Goal: Task Accomplishment & Management: Complete application form

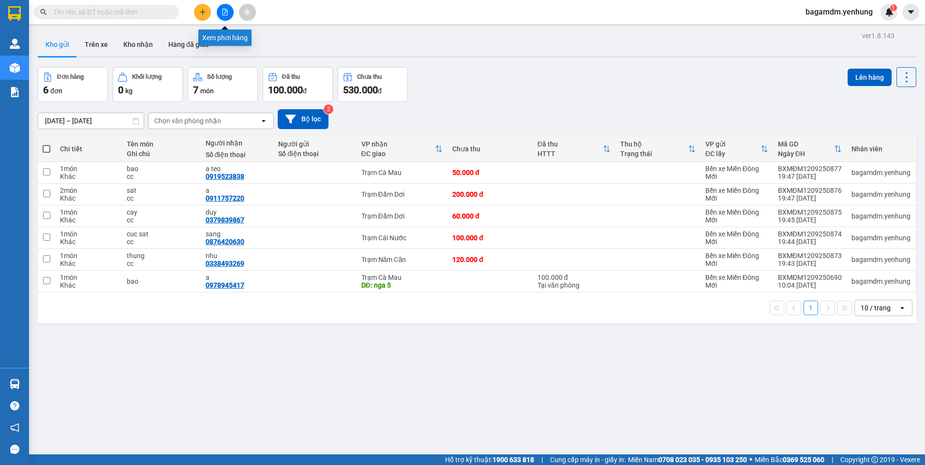
click at [222, 12] on icon "file-add" at bounding box center [225, 12] width 7 height 7
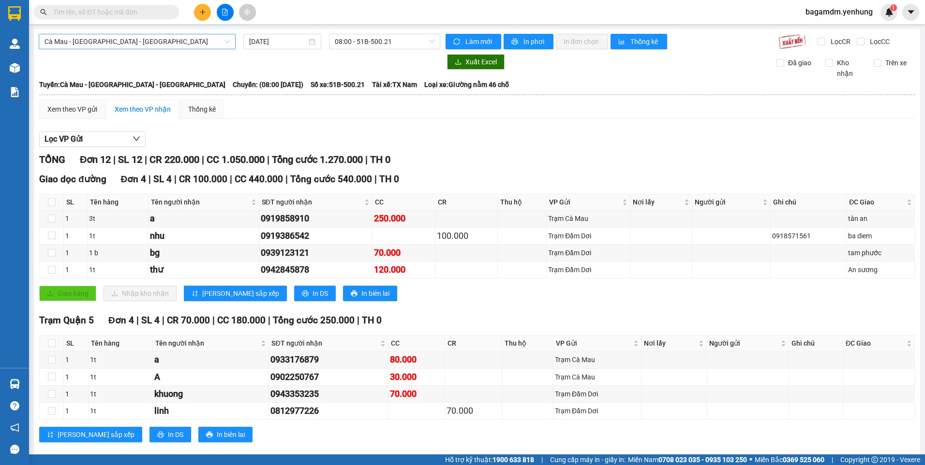
drag, startPoint x: 74, startPoint y: 38, endPoint x: 73, endPoint y: 47, distance: 9.2
click at [73, 38] on span "Cà Mau - [GEOGRAPHIC_DATA] - [GEOGRAPHIC_DATA]" at bounding box center [137, 41] width 185 height 15
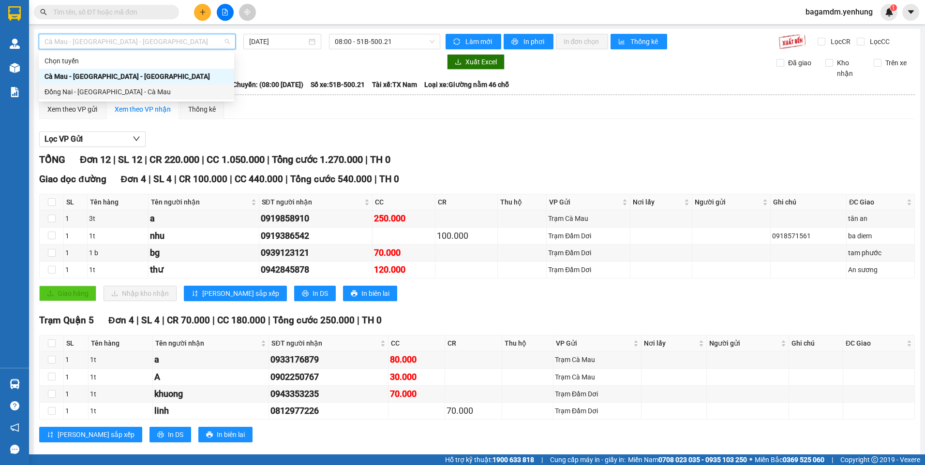
click at [67, 95] on div "Đồng Nai - [GEOGRAPHIC_DATA] - Cà Mau" at bounding box center [137, 92] width 184 height 11
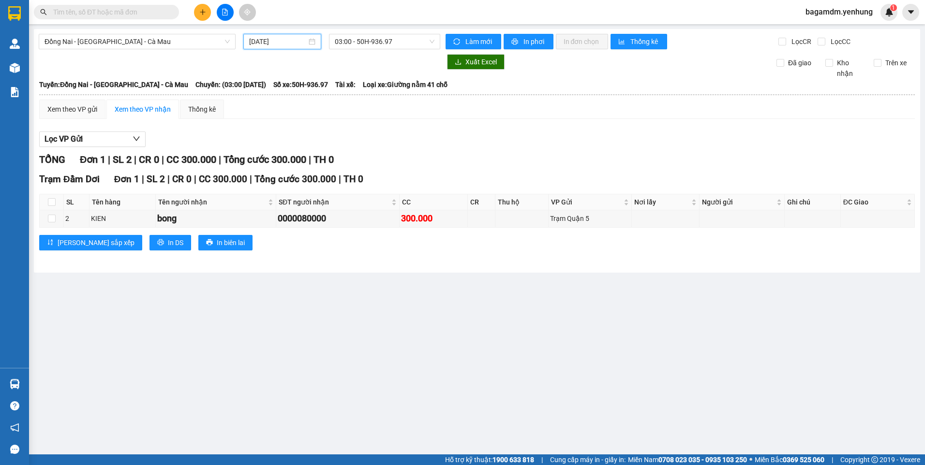
click at [268, 43] on input "[DATE]" at bounding box center [277, 41] width 57 height 11
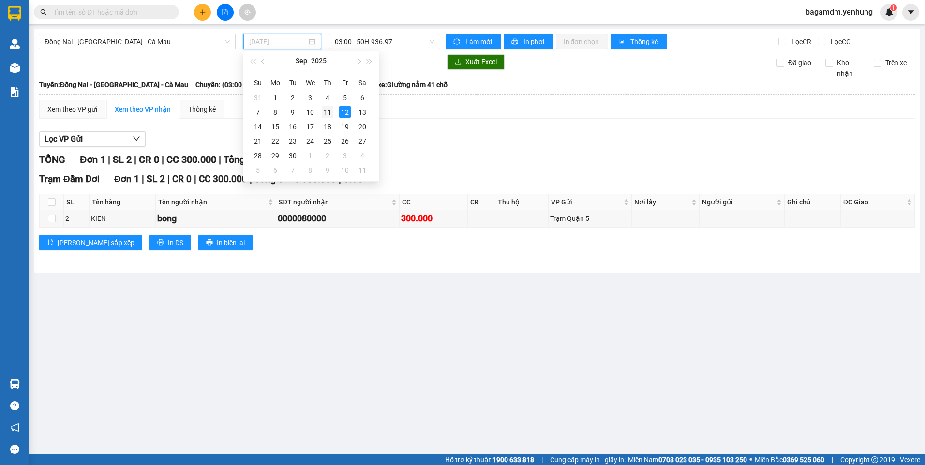
click at [328, 115] on div "11" at bounding box center [328, 112] width 12 height 12
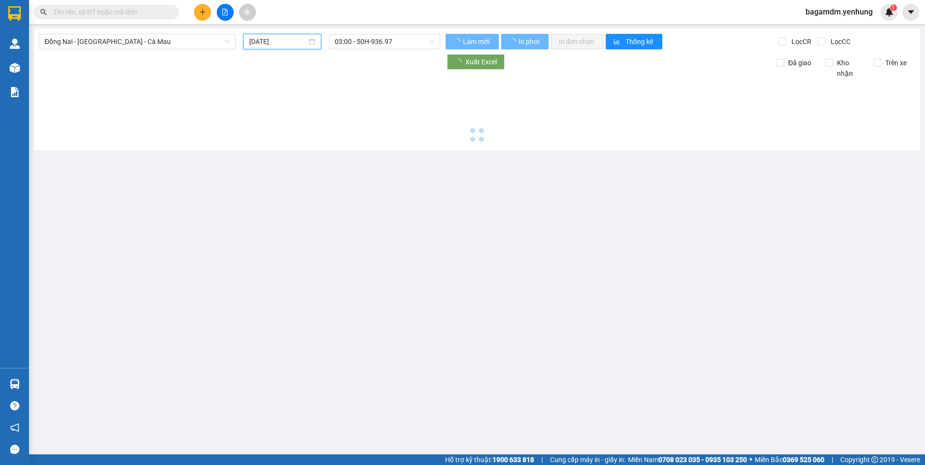
type input "[DATE]"
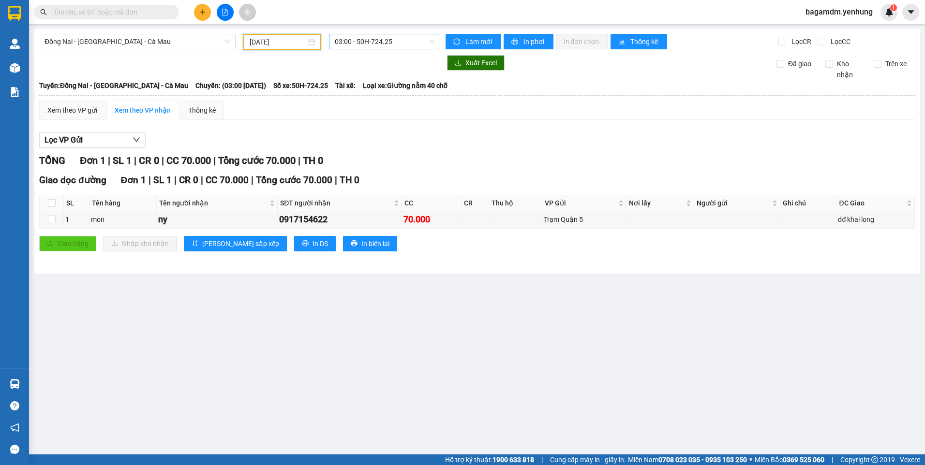
click at [379, 39] on span "03:00 - 50H-724.25" at bounding box center [385, 41] width 100 height 15
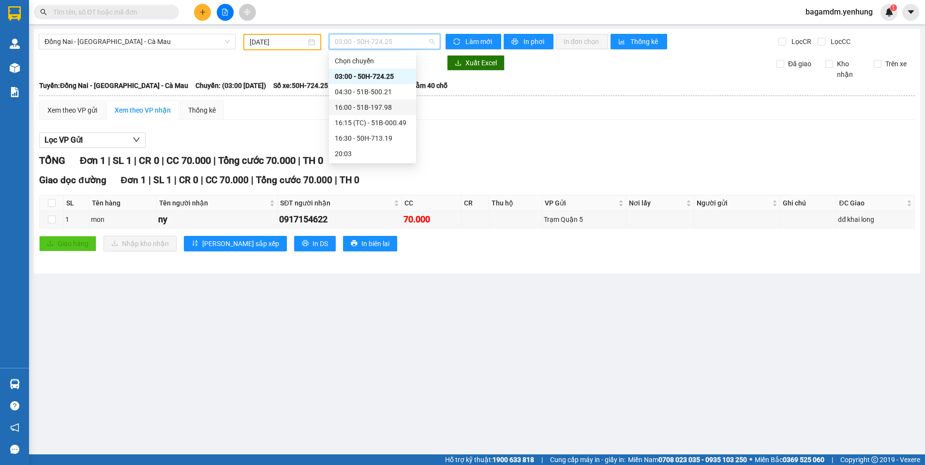
click at [350, 108] on div "16:00 - 51B-197.98" at bounding box center [372, 107] width 75 height 11
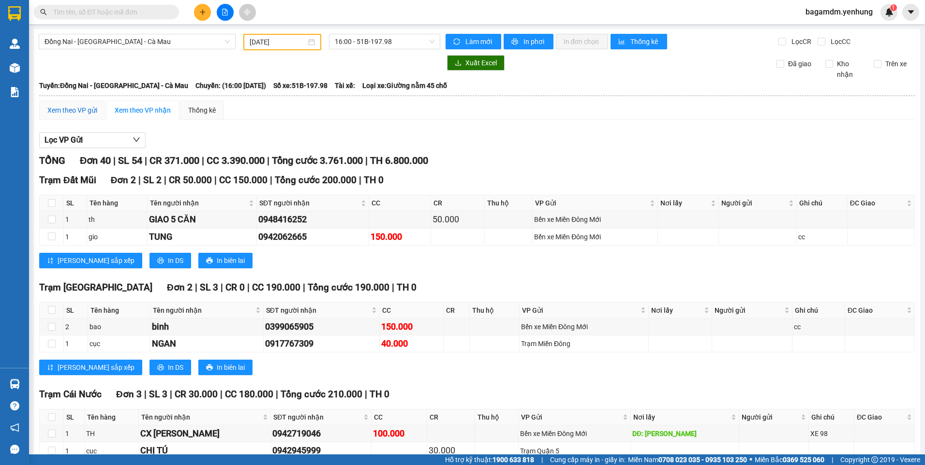
click at [75, 108] on div "Xem theo VP gửi" at bounding box center [72, 110] width 50 height 11
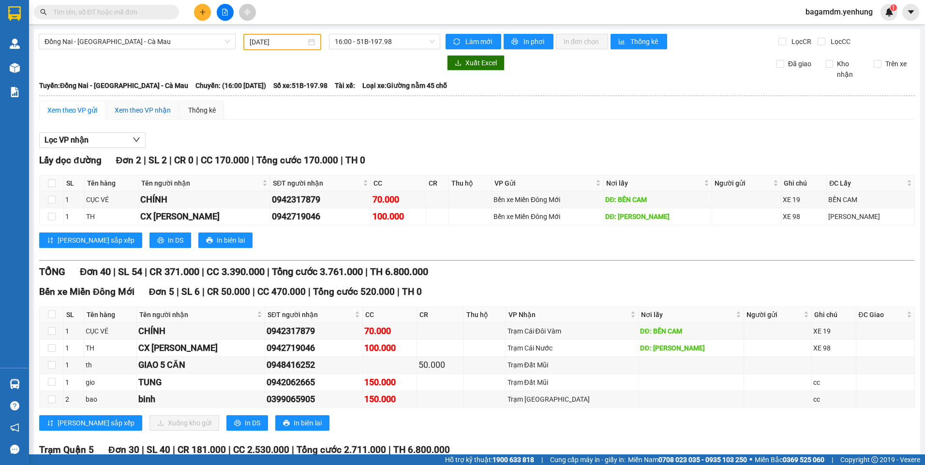
click at [136, 110] on div "Xem theo VP nhận" at bounding box center [143, 110] width 56 height 11
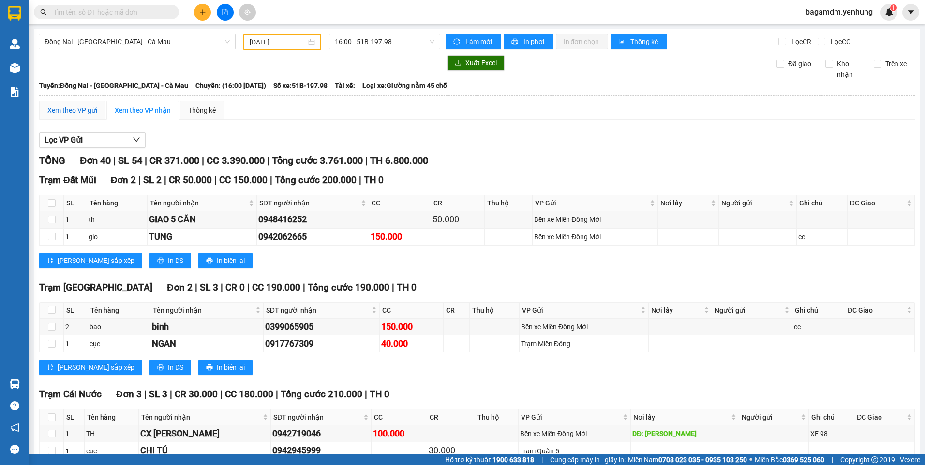
click at [78, 112] on div "Xem theo VP gửi" at bounding box center [72, 110] width 50 height 11
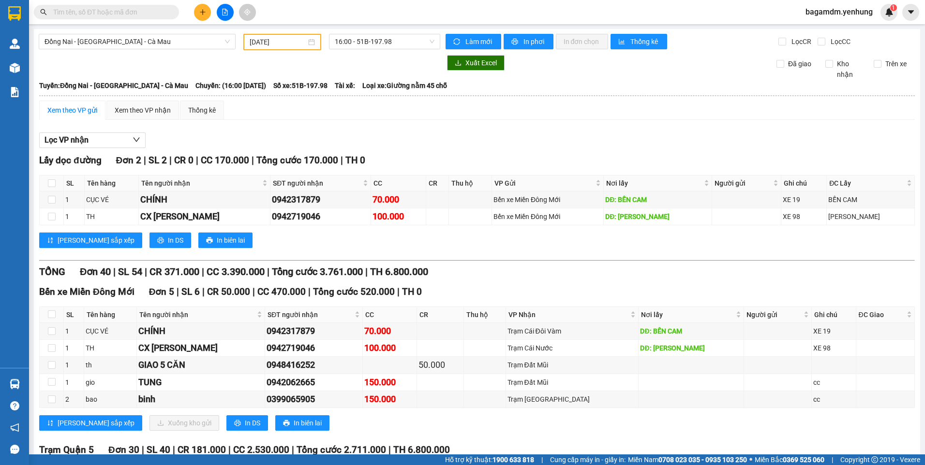
drag, startPoint x: 106, startPoint y: 39, endPoint x: 107, endPoint y: 69, distance: 30.0
click at [107, 43] on span "Đồng Nai - [GEOGRAPHIC_DATA] - Cà Mau" at bounding box center [137, 41] width 185 height 15
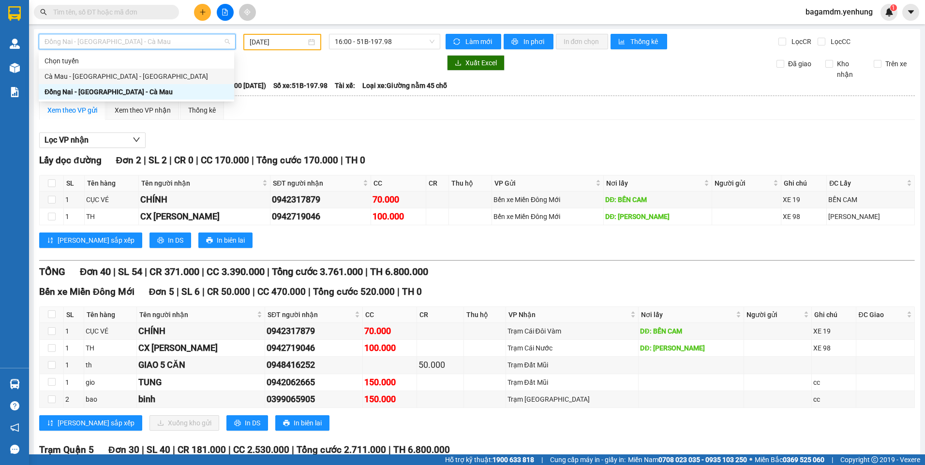
click at [105, 82] on div "Cà Mau - [GEOGRAPHIC_DATA] - [GEOGRAPHIC_DATA]" at bounding box center [136, 76] width 195 height 15
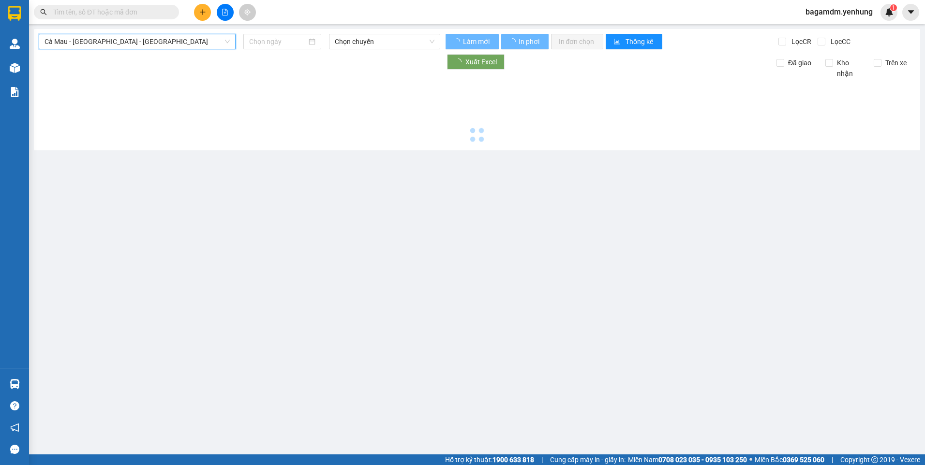
type input "[DATE]"
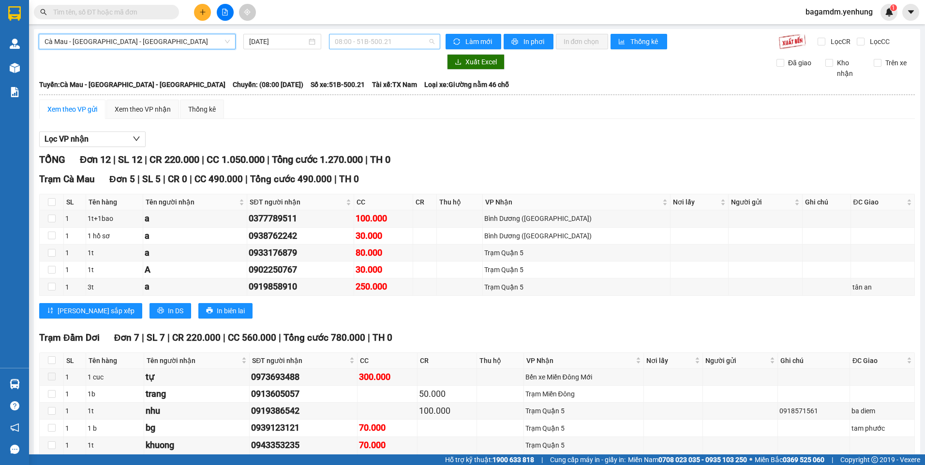
click at [388, 40] on span "08:00 - 51B-500.21" at bounding box center [385, 41] width 100 height 15
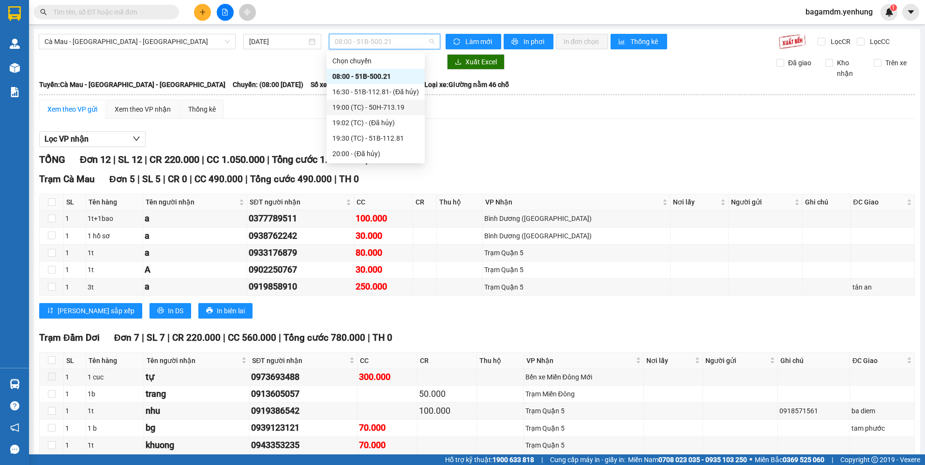
click at [361, 108] on div "19:00 (TC) - 50H-713.19" at bounding box center [375, 107] width 87 height 11
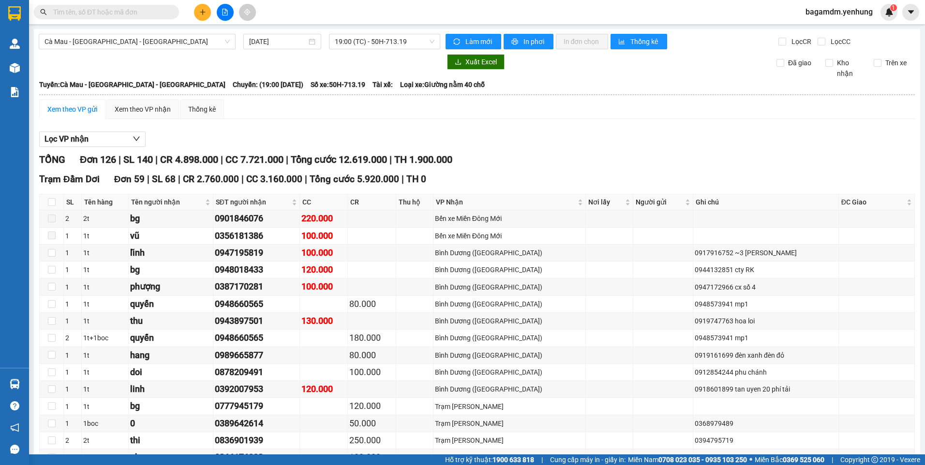
click at [85, 113] on div "Xem theo VP gửi" at bounding box center [72, 109] width 50 height 11
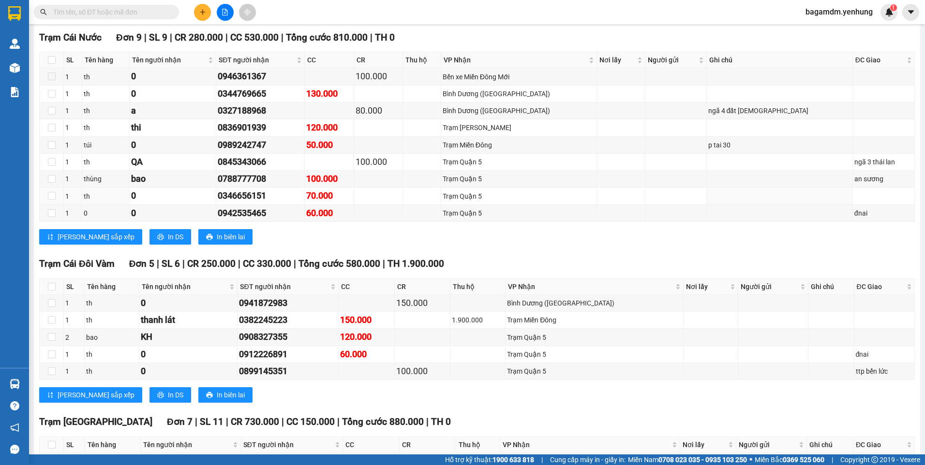
scroll to position [2248, 0]
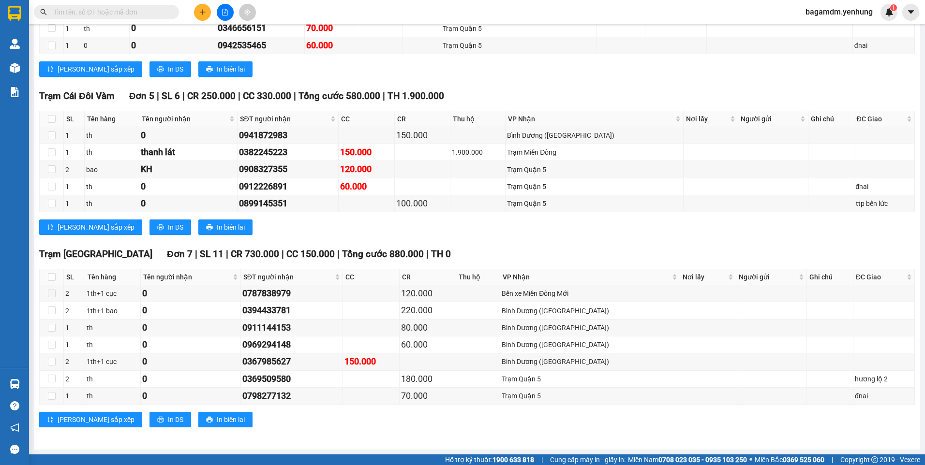
click at [467, 230] on div "[PERSON_NAME] sắp xếp In DS In biên lai" at bounding box center [477, 227] width 876 height 15
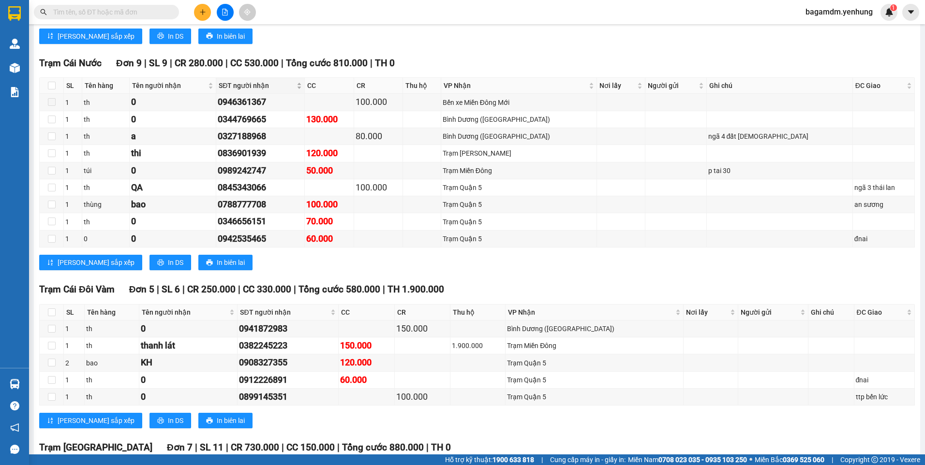
scroll to position [2006, 0]
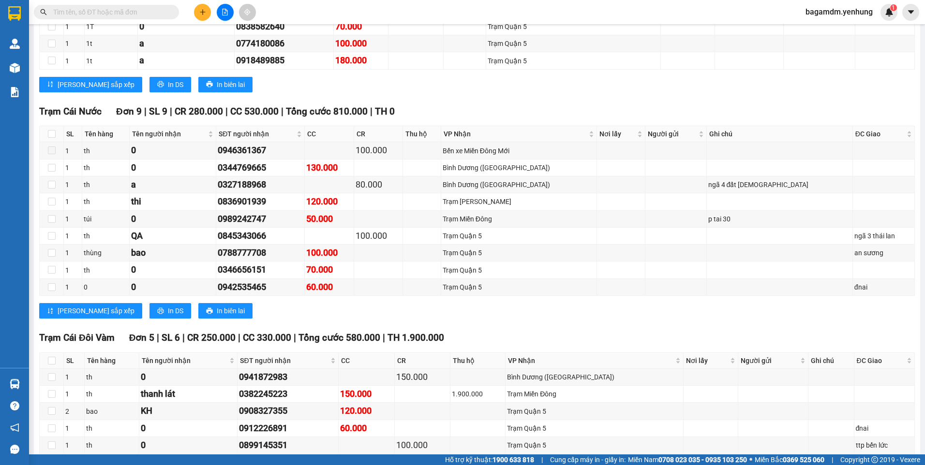
click at [319, 89] on div "[PERSON_NAME] sắp xếp In DS In biên lai" at bounding box center [477, 84] width 876 height 15
click at [309, 81] on div "[PERSON_NAME] sắp xếp In DS In biên lai" at bounding box center [477, 84] width 876 height 15
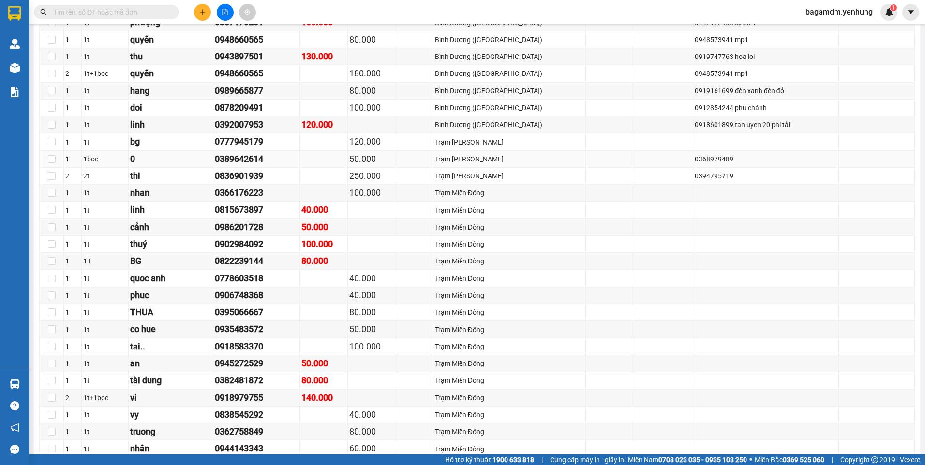
scroll to position [0, 0]
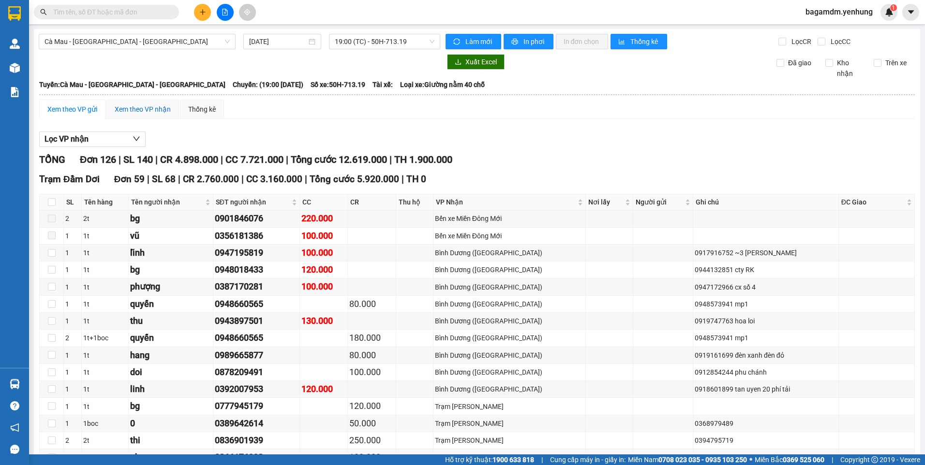
click at [139, 107] on div "Xem theo VP nhận" at bounding box center [143, 109] width 56 height 11
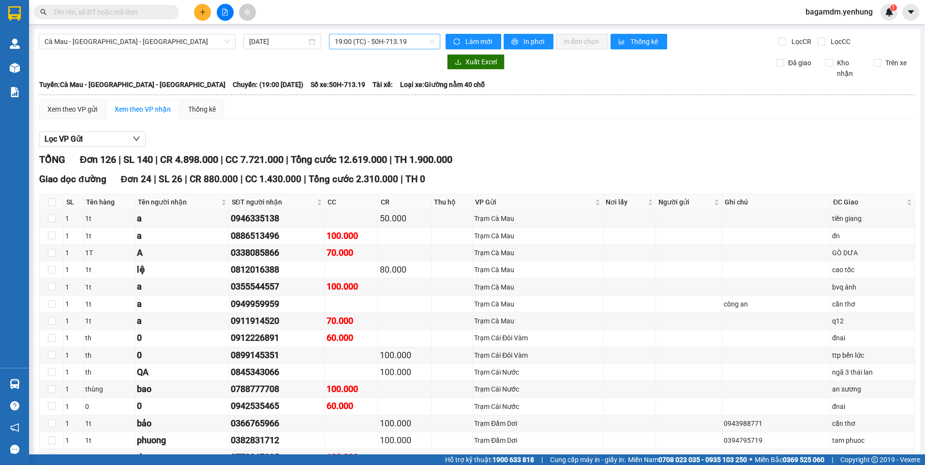
click at [359, 44] on span "19:00 (TC) - 50H-713.19" at bounding box center [385, 41] width 100 height 15
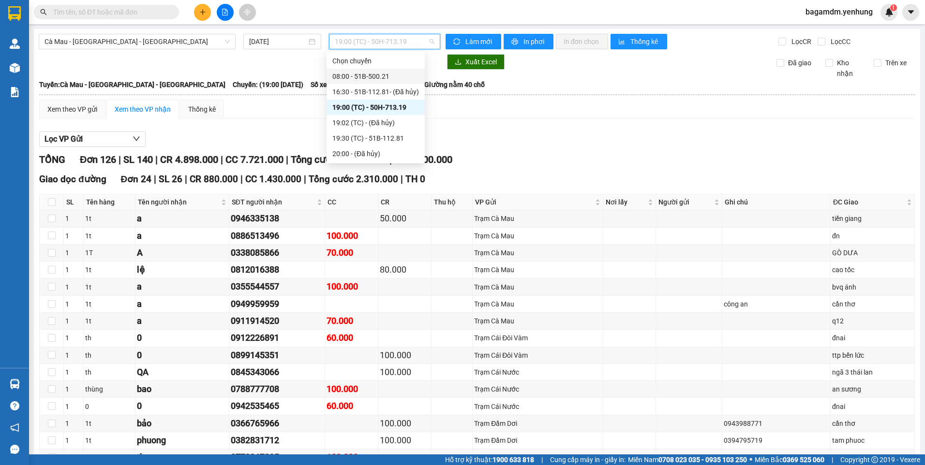
click at [352, 78] on div "08:00 - 51B-500.21" at bounding box center [375, 76] width 87 height 11
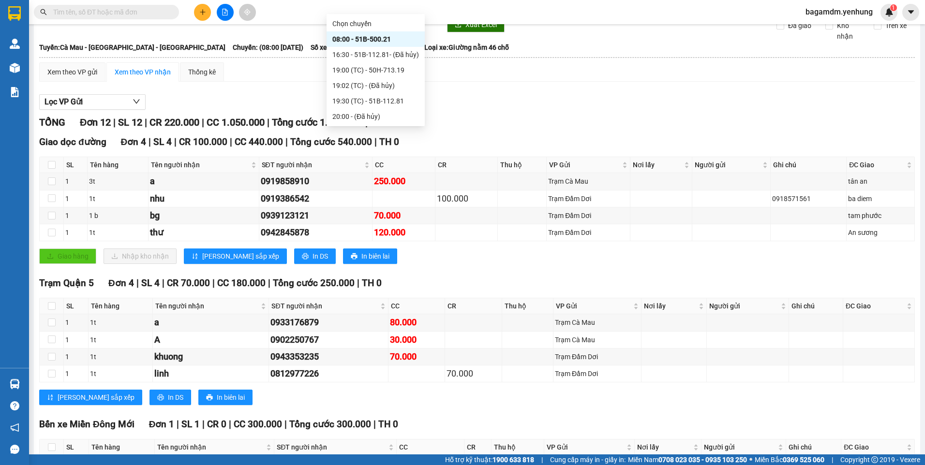
scroll to position [34, 0]
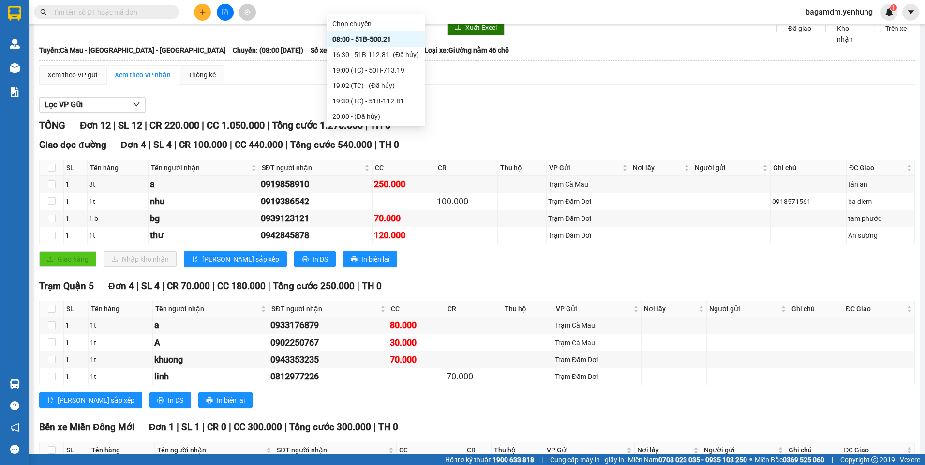
drag, startPoint x: 494, startPoint y: 246, endPoint x: 561, endPoint y: 271, distance: 71.2
click at [561, 272] on div "TỔNG Đơn 12 | SL 12 | CR 220.000 | CC 1.050.000 | Tổng cước 1.270.000 | TH 0 Gi…" at bounding box center [477, 413] width 876 height 590
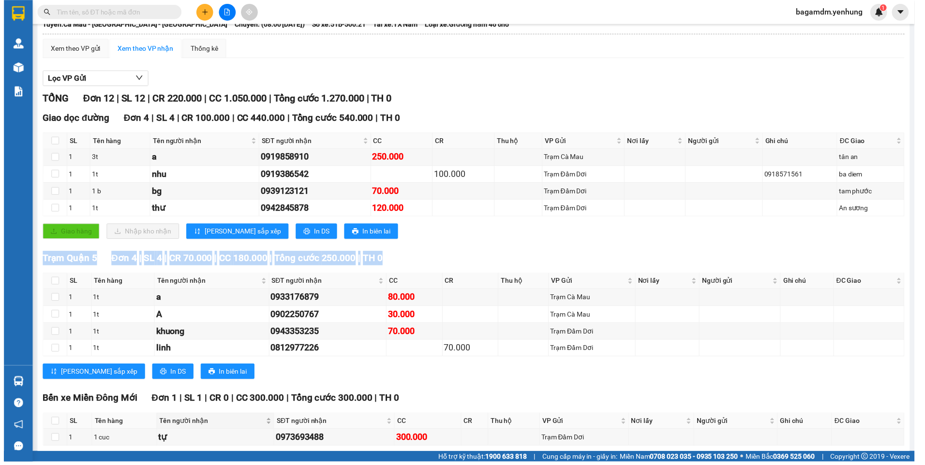
scroll to position [0, 0]
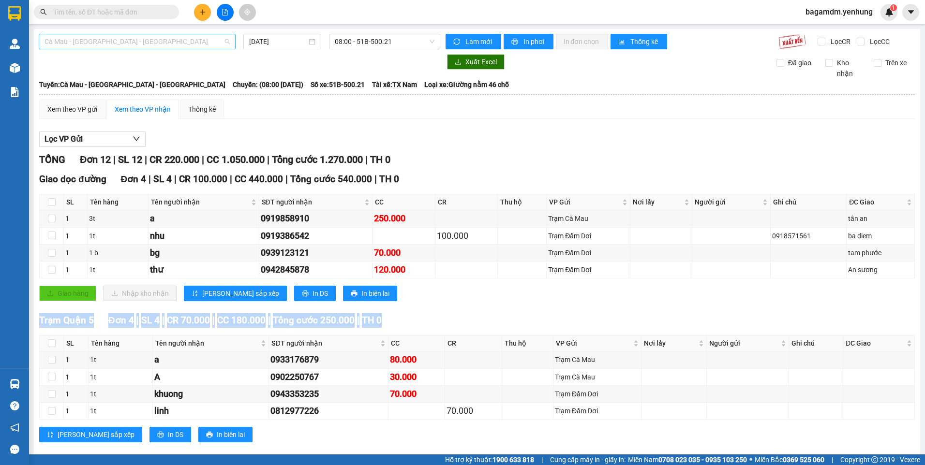
click at [94, 42] on span "Cà Mau - [GEOGRAPHIC_DATA] - [GEOGRAPHIC_DATA]" at bounding box center [137, 41] width 185 height 15
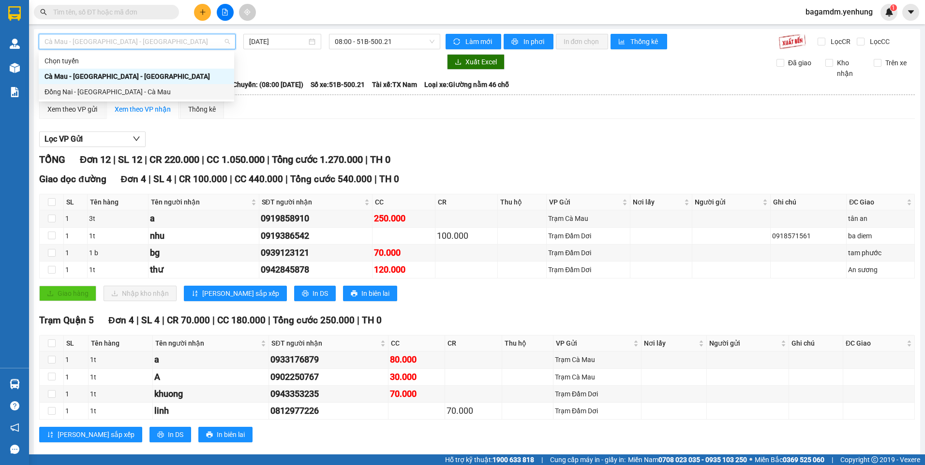
click at [88, 93] on div "Đồng Nai - [GEOGRAPHIC_DATA] - Cà Mau" at bounding box center [137, 92] width 184 height 11
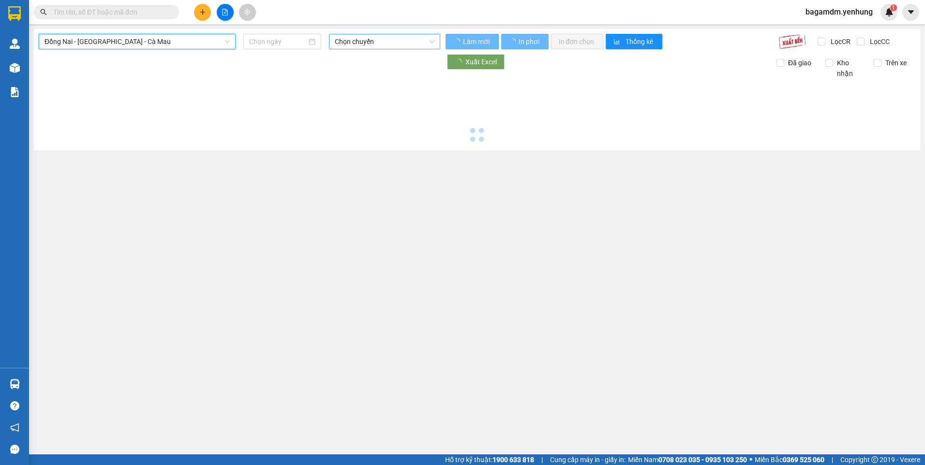
type input "[DATE]"
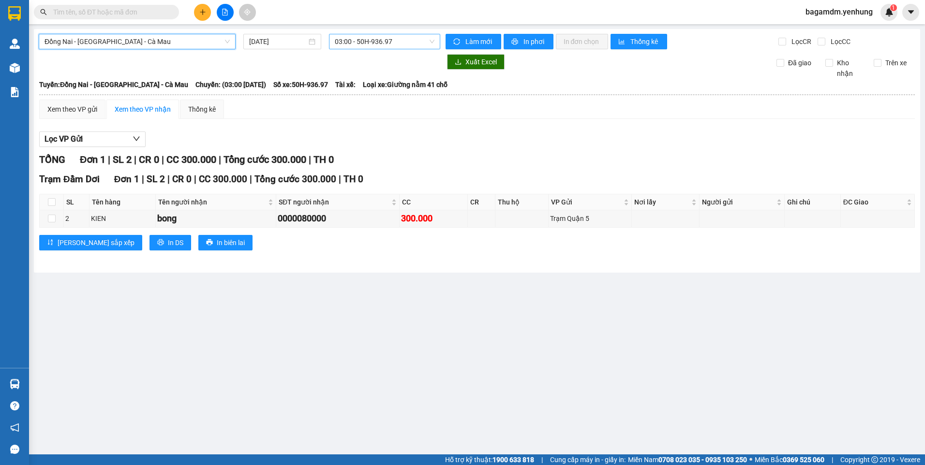
click at [356, 42] on span "03:00 - 50H-936.97" at bounding box center [385, 41] width 100 height 15
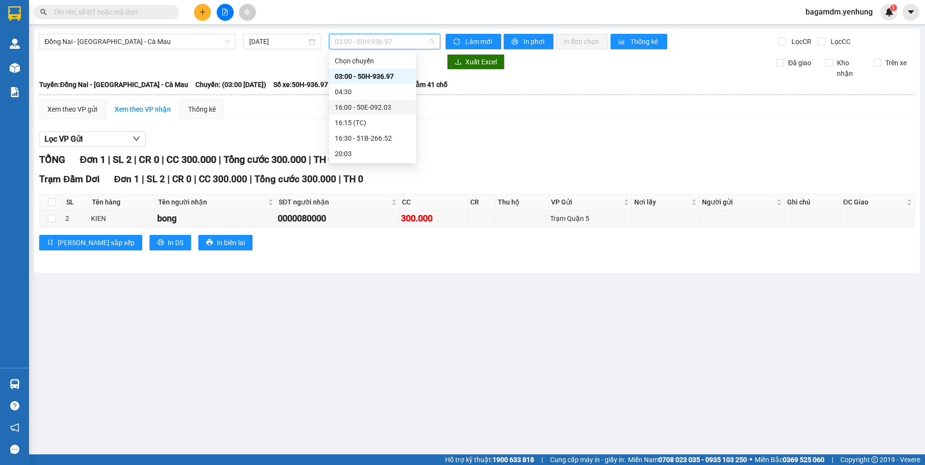
click at [362, 111] on div "16:00 - 50E-092.03" at bounding box center [372, 107] width 75 height 11
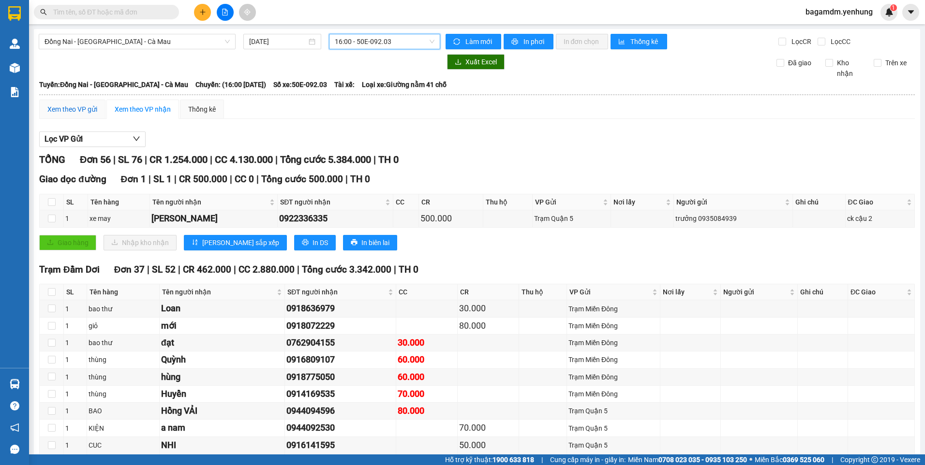
click at [80, 111] on div "Xem theo VP gửi" at bounding box center [72, 109] width 50 height 11
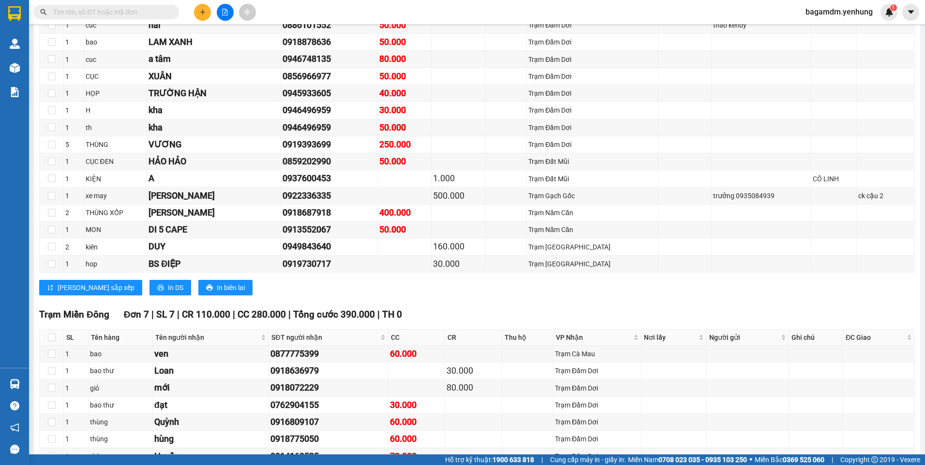
scroll to position [835, 0]
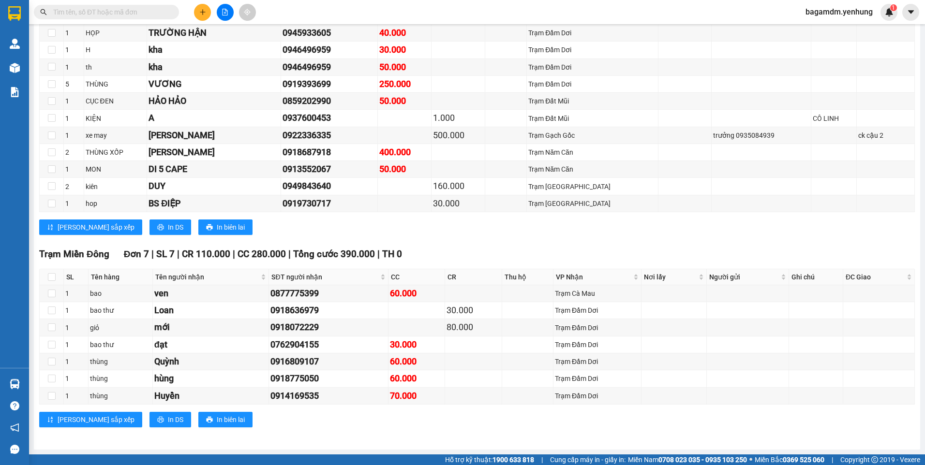
click at [516, 231] on div "[PERSON_NAME] sắp xếp In DS In biên lai" at bounding box center [477, 227] width 876 height 15
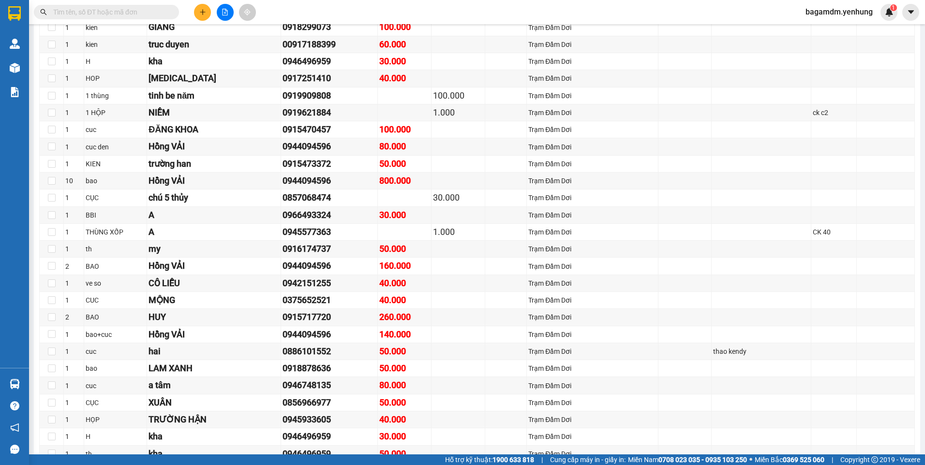
scroll to position [254, 0]
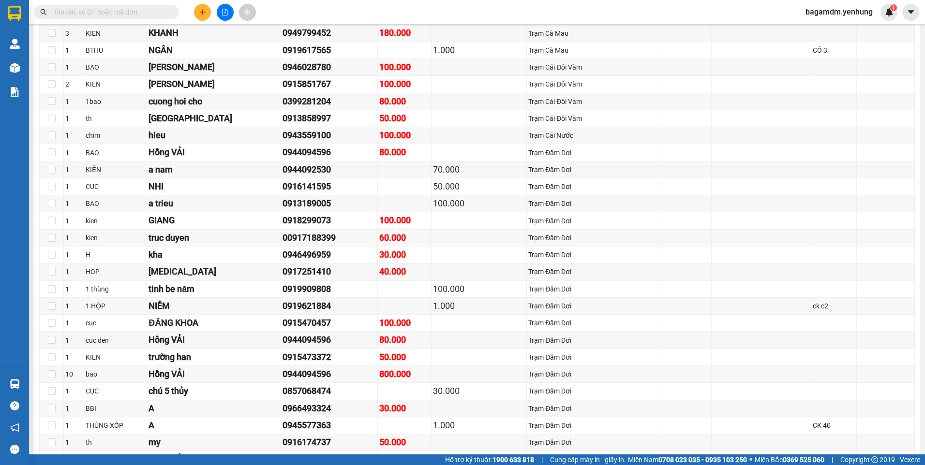
click at [846, 9] on span "bagamdm.yenhung" at bounding box center [839, 12] width 83 height 12
drag, startPoint x: 842, startPoint y: 18, endPoint x: 838, endPoint y: 30, distance: 12.7
click at [837, 30] on span "Đăng xuất" at bounding box center [843, 30] width 62 height 11
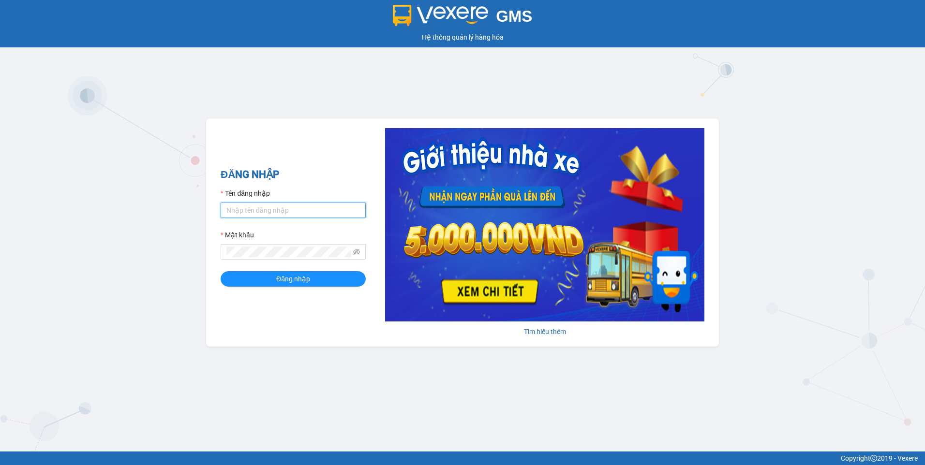
type input "bagamdm.yenhung"
click at [280, 217] on input "bagamdm.yenhung" at bounding box center [293, 210] width 145 height 15
click at [269, 280] on button "Đăng nhập" at bounding box center [293, 278] width 145 height 15
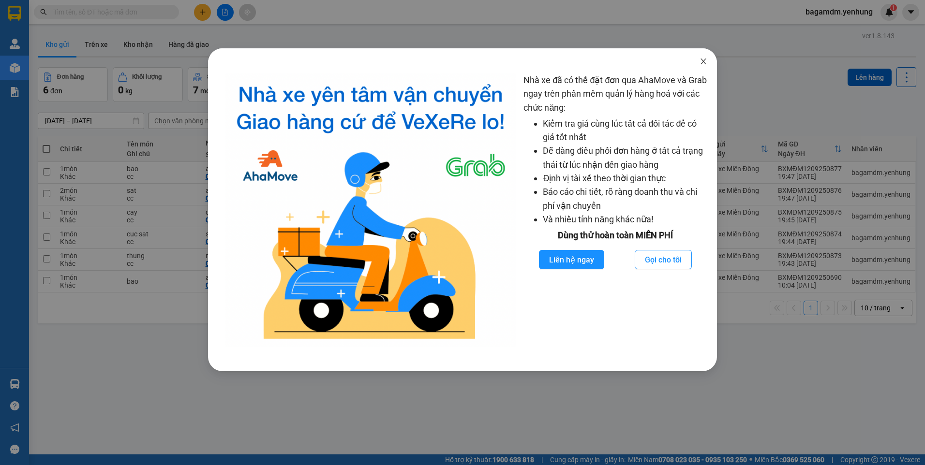
click at [707, 62] on span "Close" at bounding box center [703, 61] width 27 height 27
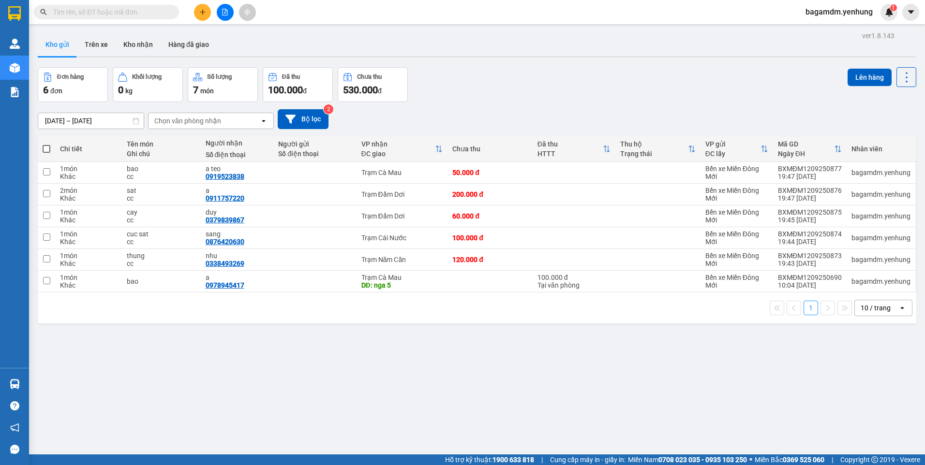
click at [202, 21] on div "Kết quả tìm kiếm ( 0 ) Bộ lọc No Data bagamdm.yenhung 1" at bounding box center [462, 12] width 925 height 24
click at [200, 15] on icon "plus" at bounding box center [202, 12] width 7 height 7
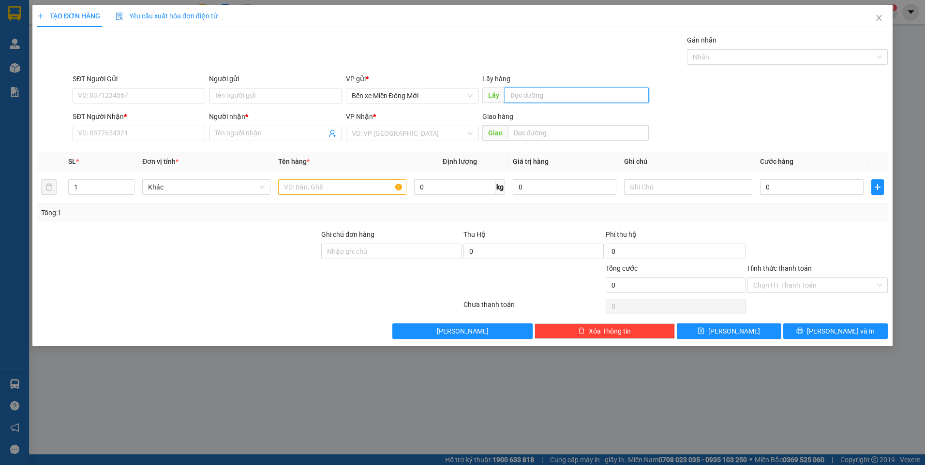
click at [612, 92] on input "text" at bounding box center [577, 95] width 145 height 15
type input "phú chánh"
type input "0947401793"
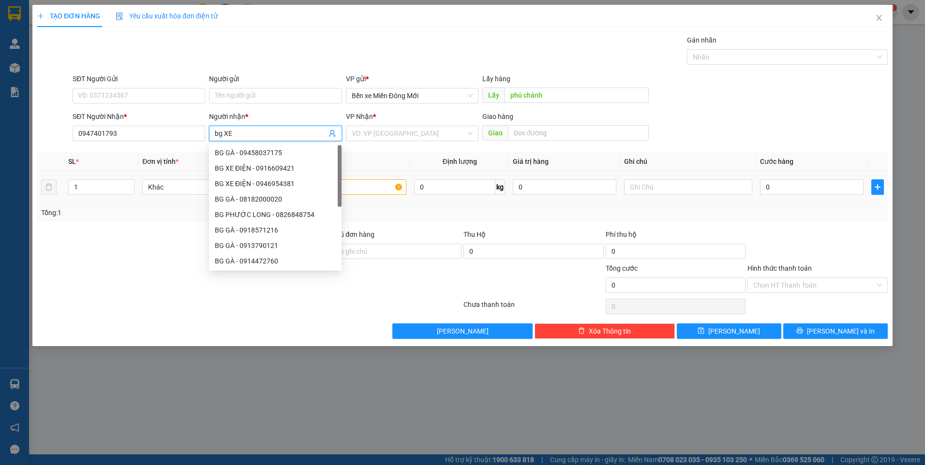
type input "bg XE"
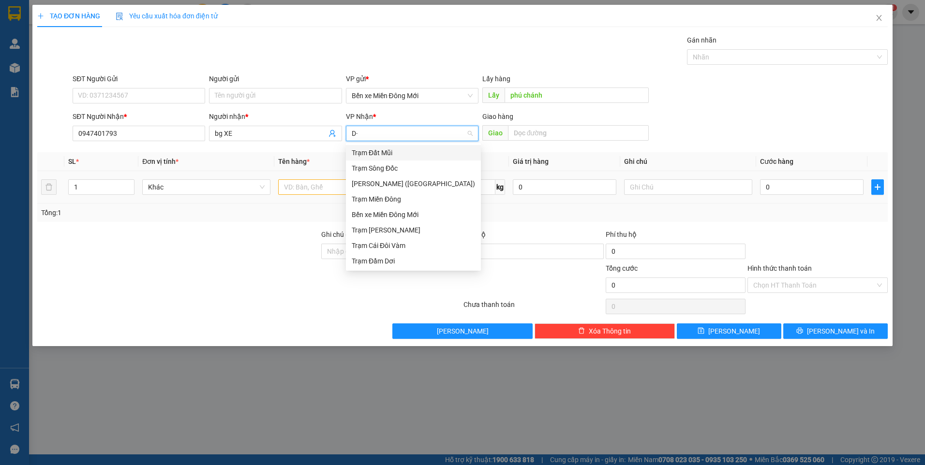
type input "D"
type input "Đ"
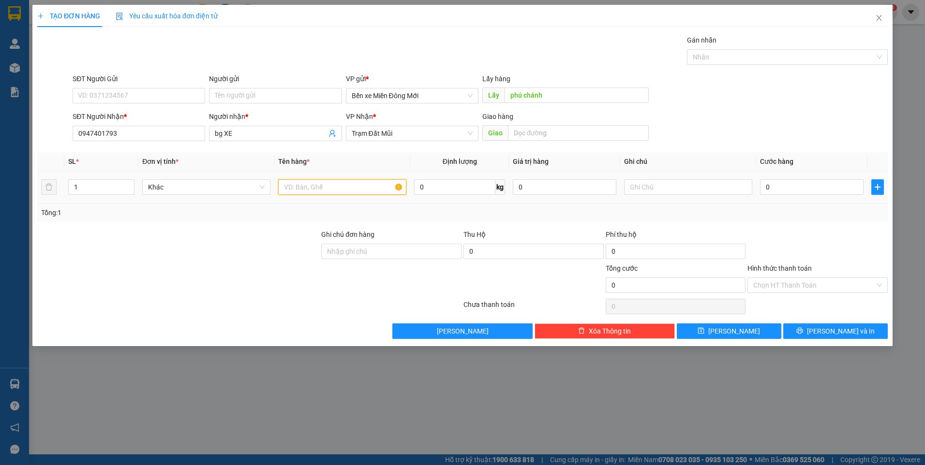
click at [326, 189] on input "text" at bounding box center [342, 186] width 128 height 15
type input "XE MÁY"
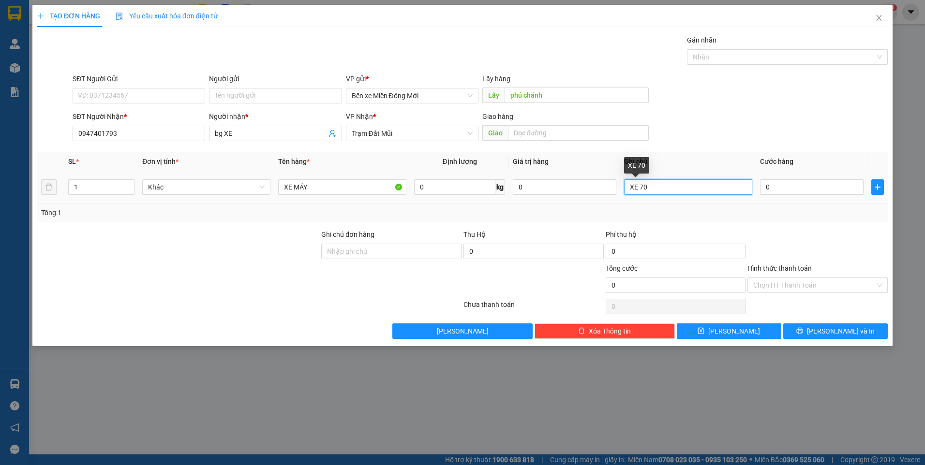
drag, startPoint x: 638, startPoint y: 189, endPoint x: 695, endPoint y: 189, distance: 56.6
click at [695, 189] on input "XE 70" at bounding box center [688, 186] width 128 height 15
type input "XE 52"
click at [782, 184] on input "0" at bounding box center [812, 186] width 104 height 15
type input "5"
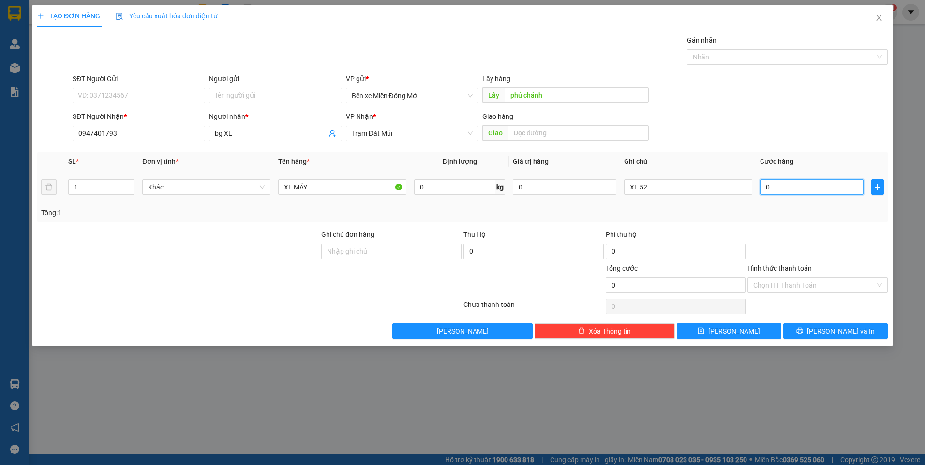
type input "5"
type input "50"
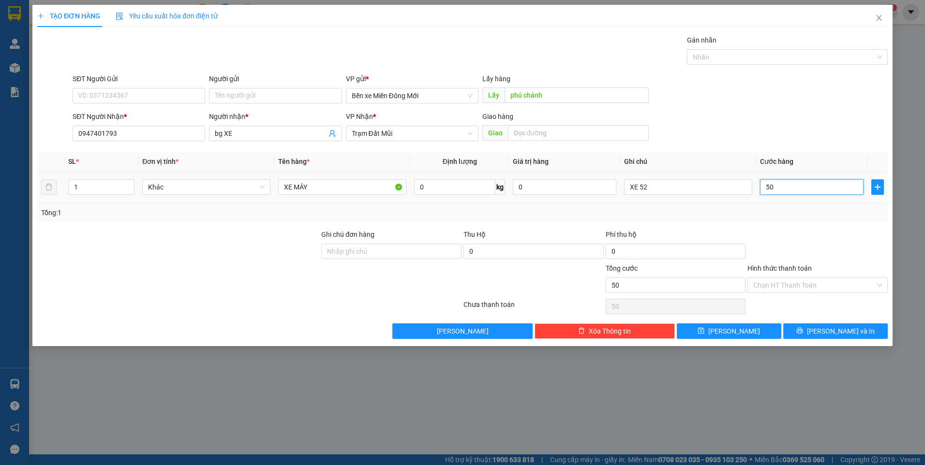
type input "500"
type input "500.000"
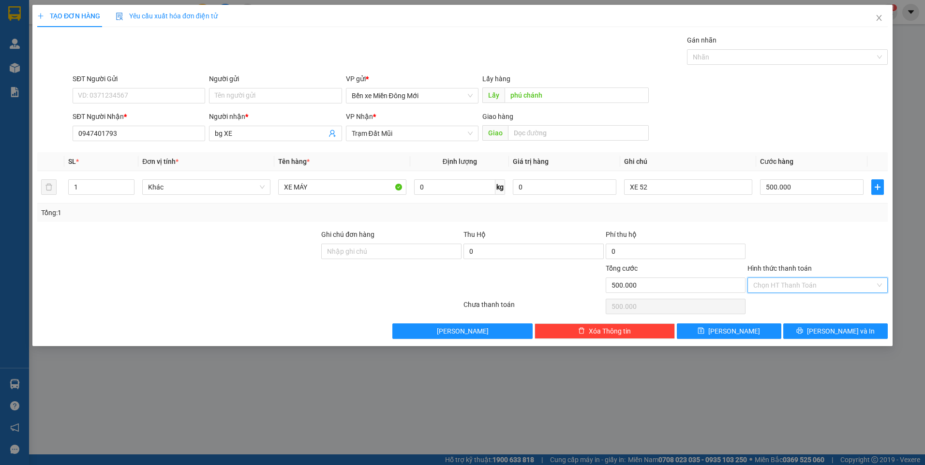
click at [777, 287] on input "Hình thức thanh toán" at bounding box center [814, 285] width 122 height 15
click at [778, 300] on div "Tại văn phòng" at bounding box center [817, 304] width 129 height 11
type input "0"
click at [718, 332] on button "Lưu" at bounding box center [729, 331] width 105 height 15
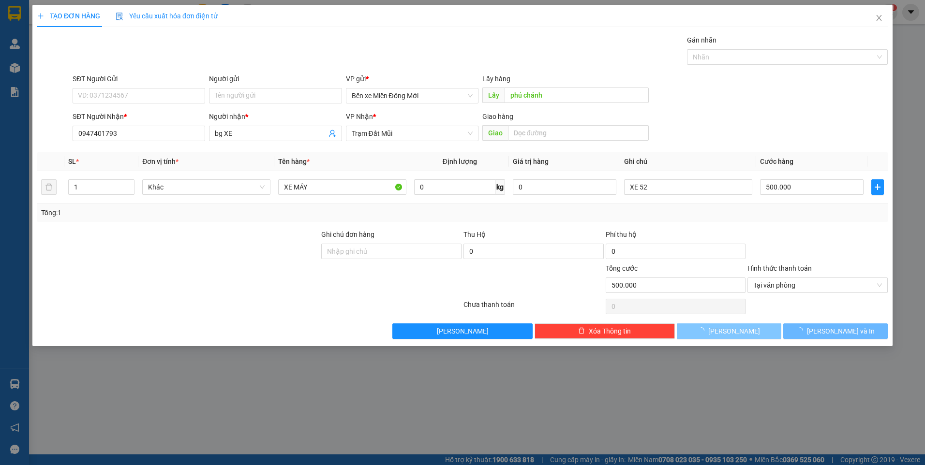
type input "0"
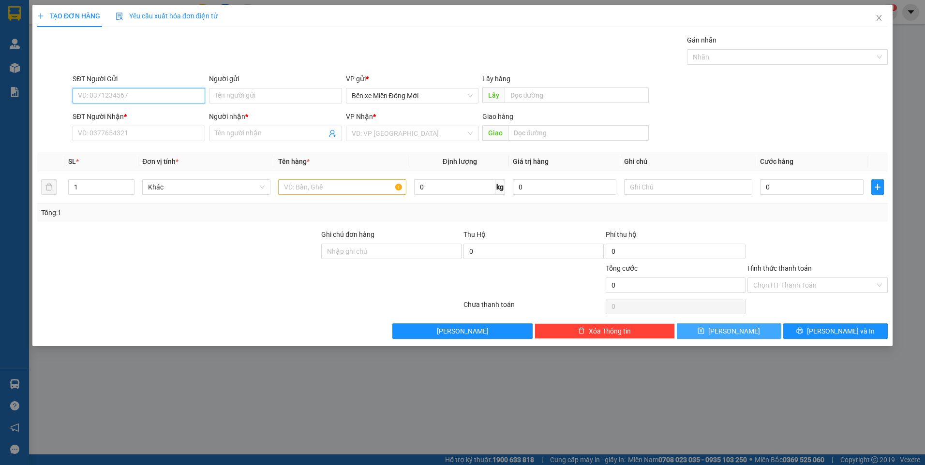
click at [87, 98] on input "SĐT Người Gửi" at bounding box center [139, 95] width 133 height 15
type input "0949666975"
type input "BD"
type input "0946627366"
type input "BG"
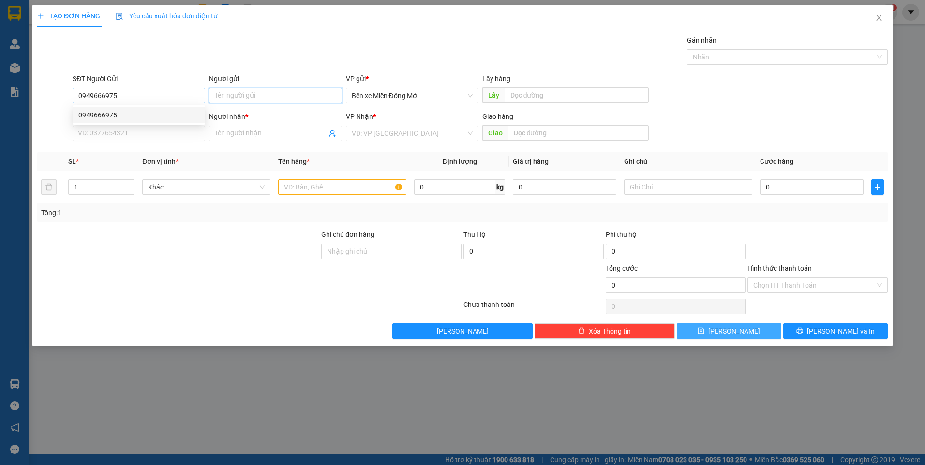
type input "1.050.000"
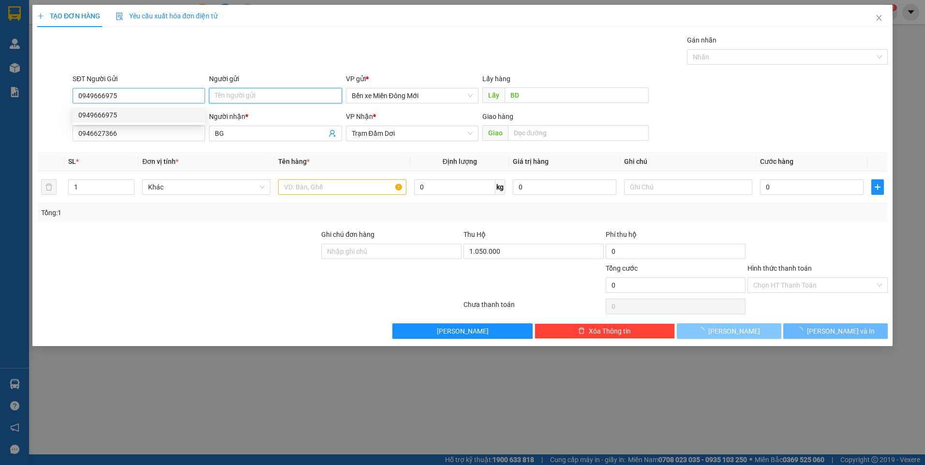
type input "1.000"
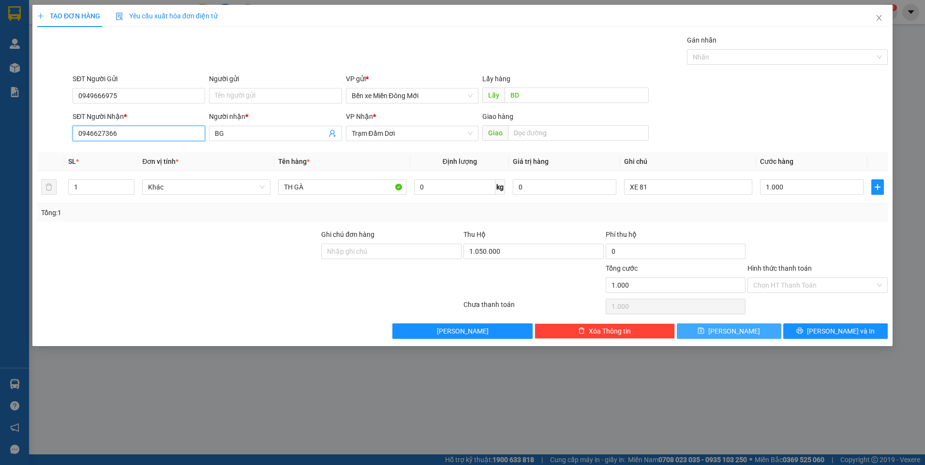
click at [132, 134] on input "0946627366" at bounding box center [139, 133] width 133 height 15
type input "0913691309"
click at [239, 135] on input "BG" at bounding box center [270, 133] width 111 height 11
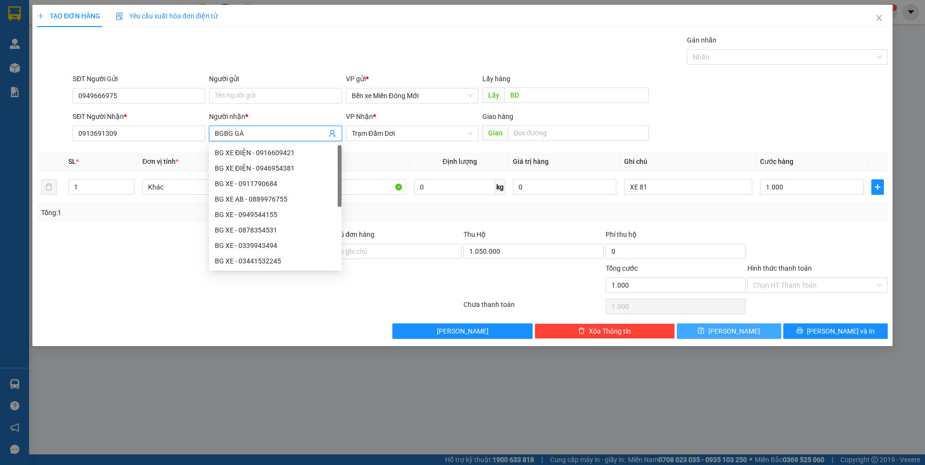
type input "BGBG GÀ"
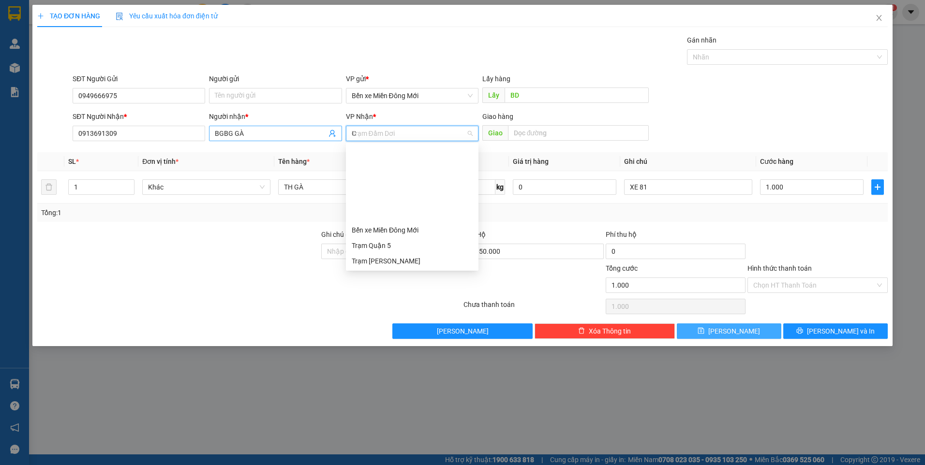
type input "CM"
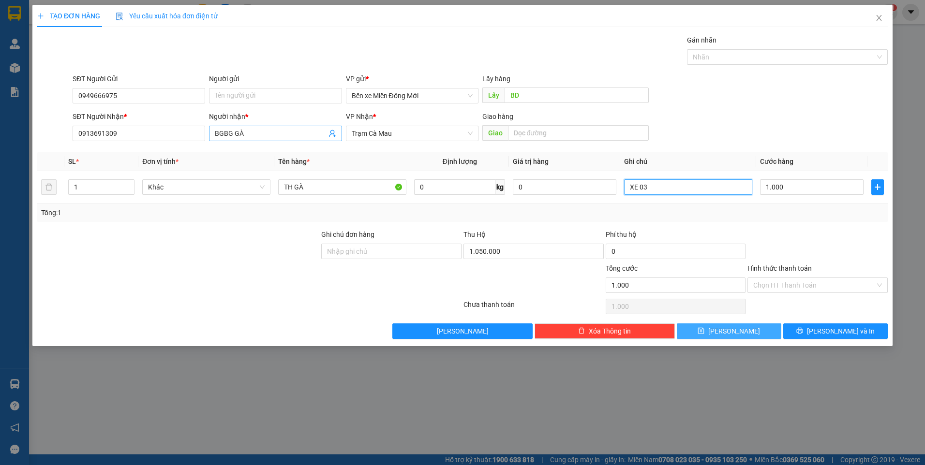
type input "XE 03"
type input "1.000.000"
type input "1.700.000"
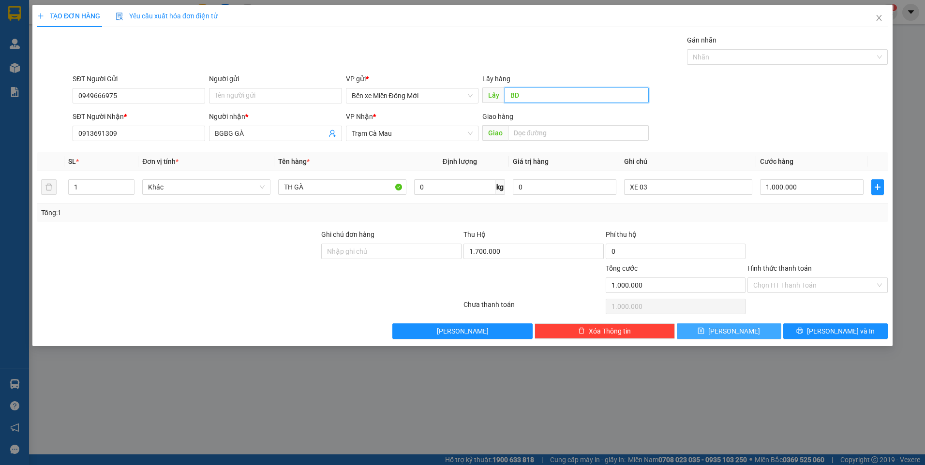
click at [523, 94] on input "BD" at bounding box center [577, 95] width 145 height 15
type input "O"
type input "ÔNG BỐ"
click at [753, 334] on button "Lưu" at bounding box center [729, 331] width 105 height 15
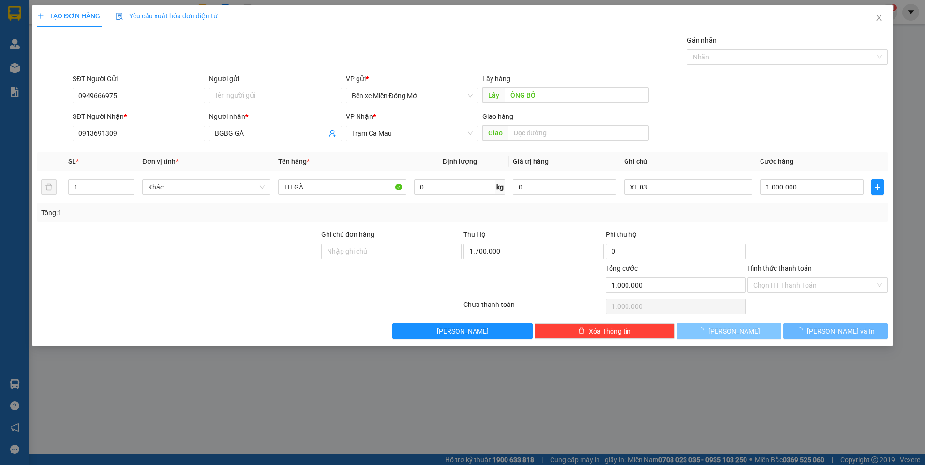
type input "0"
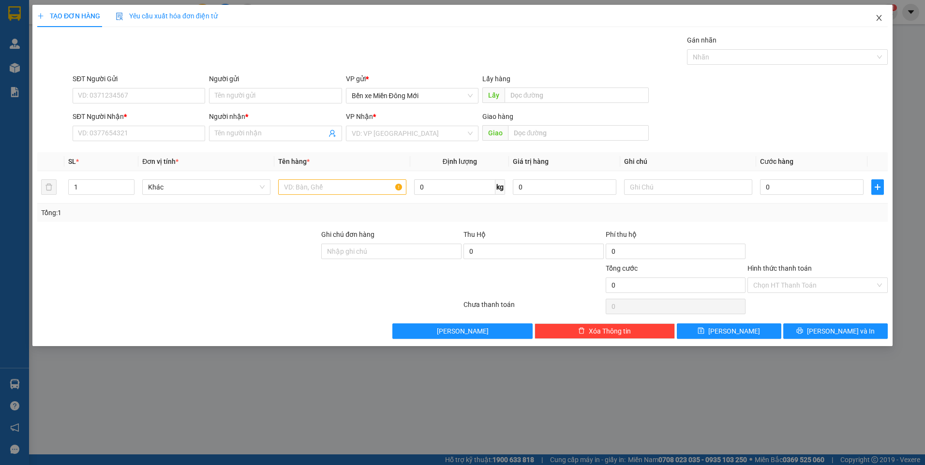
click at [881, 15] on icon "close" at bounding box center [879, 18] width 8 height 8
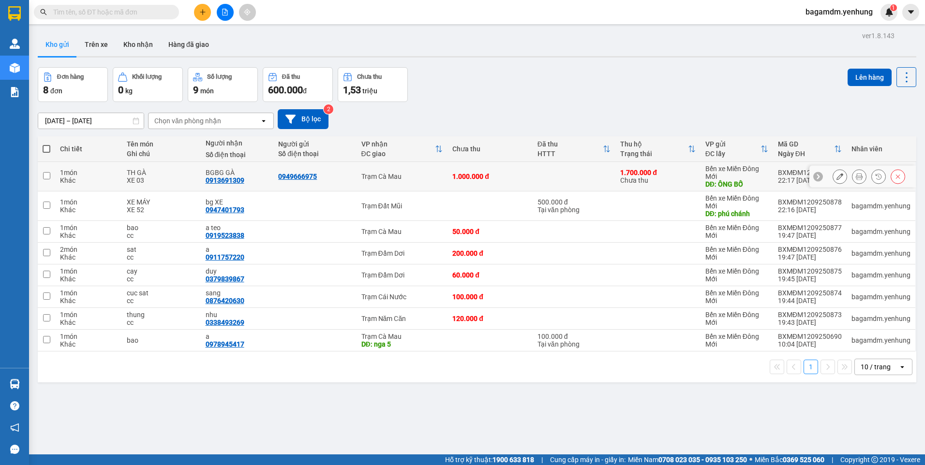
click at [836, 176] on icon at bounding box center [839, 176] width 7 height 7
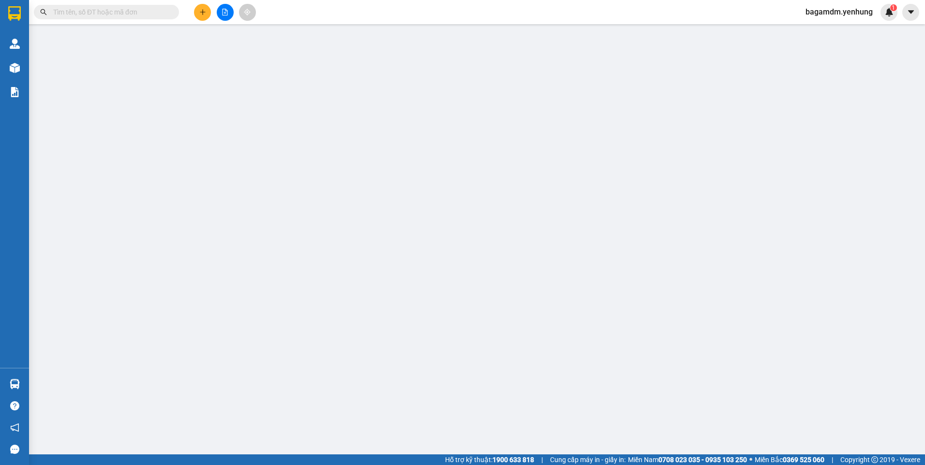
type input "0949666975"
type input "ÔNG BỐ"
type input "0913691309"
type input "BGBG GÀ"
type input "1.700.000"
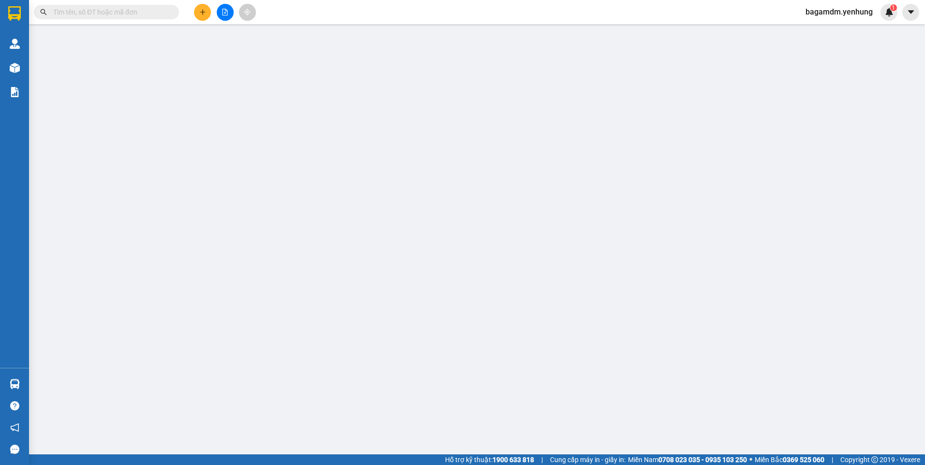
type input "1.000.000"
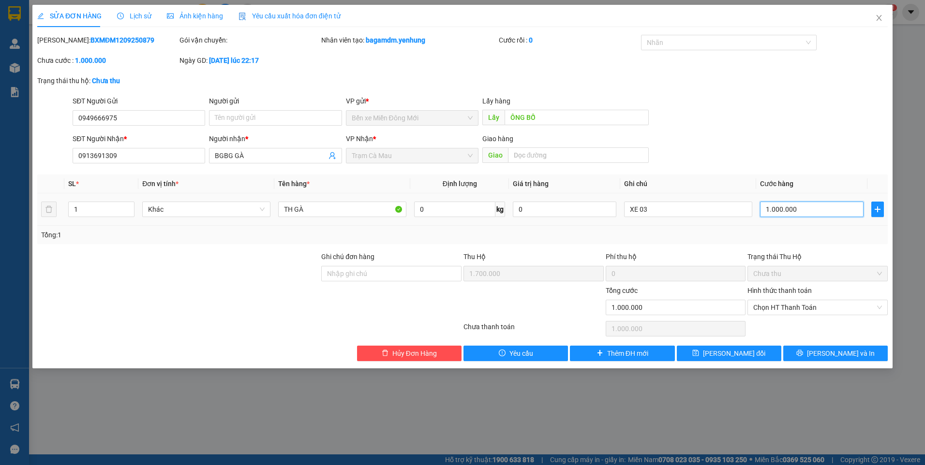
click at [801, 209] on input "1.000.000" at bounding box center [812, 209] width 104 height 15
type input "1"
drag, startPoint x: 799, startPoint y: 304, endPoint x: 790, endPoint y: 314, distance: 13.3
click at [797, 307] on span "Chọn HT Thanh Toán" at bounding box center [817, 307] width 129 height 15
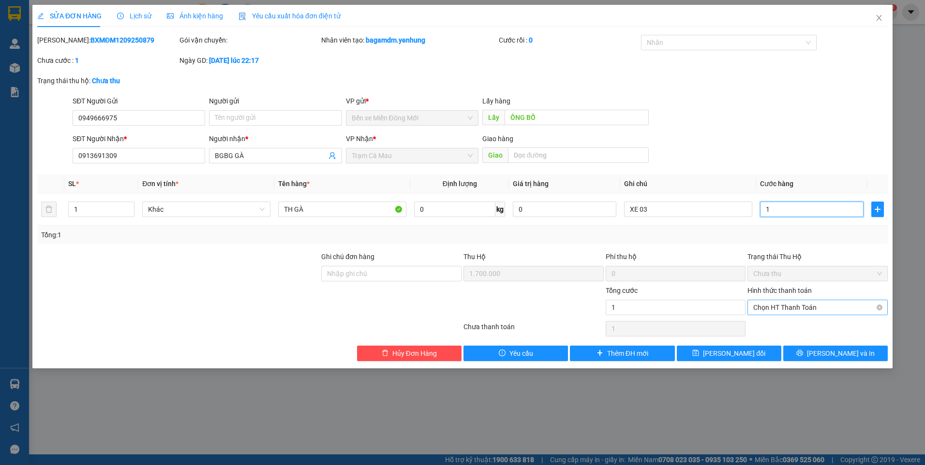
type input "1"
type input "1.000"
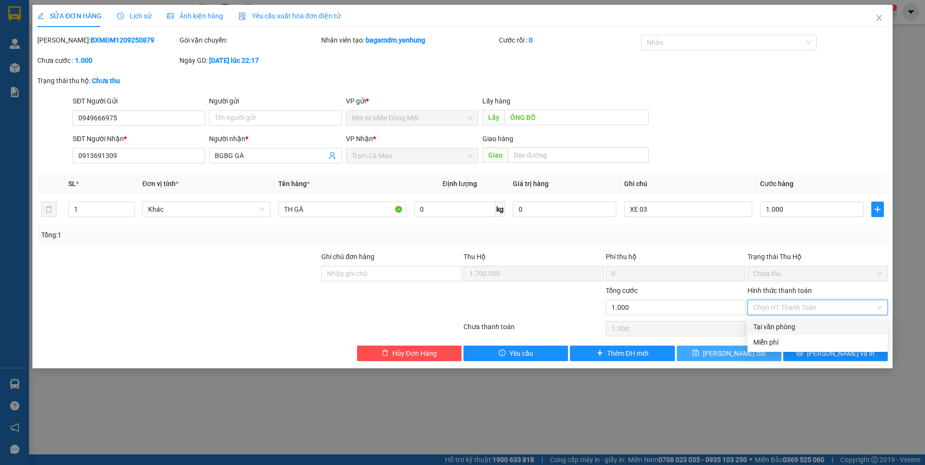
drag, startPoint x: 776, startPoint y: 324, endPoint x: 717, endPoint y: 360, distance: 68.7
click at [773, 326] on div "Tại văn phòng" at bounding box center [817, 327] width 129 height 11
type input "0"
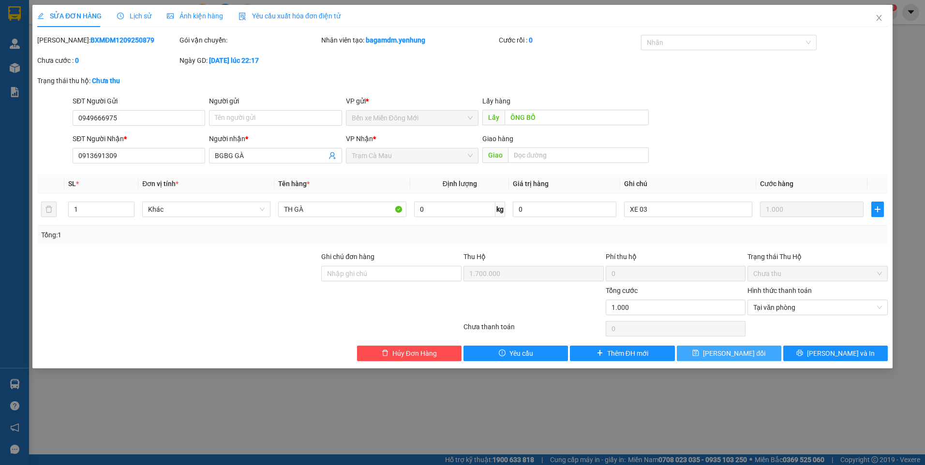
click at [717, 360] on button "Lưu thay đổi" at bounding box center [729, 353] width 105 height 15
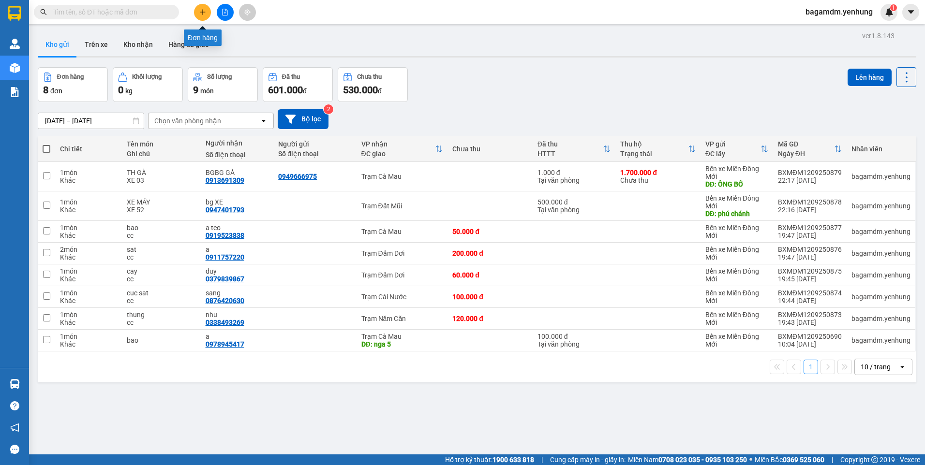
click at [196, 10] on button at bounding box center [202, 12] width 17 height 17
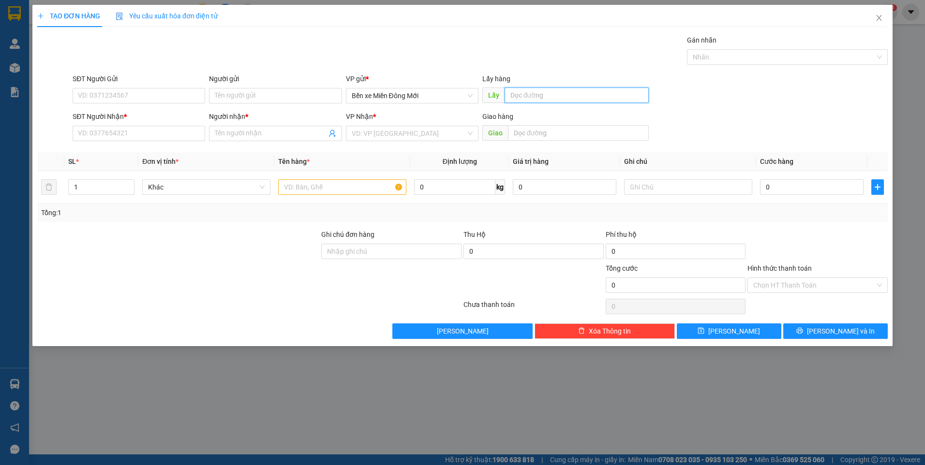
click at [539, 100] on input "text" at bounding box center [577, 95] width 145 height 15
drag, startPoint x: 523, startPoint y: 97, endPoint x: 679, endPoint y: 97, distance: 156.8
click at [679, 97] on div "SĐT Người Gửi VD: 0371234567 Người gửi Tên người gửi VP gửi * Bến xe Miền Đông …" at bounding box center [480, 91] width 819 height 34
type input "AN SƯƠNG"
type input "0919055395"
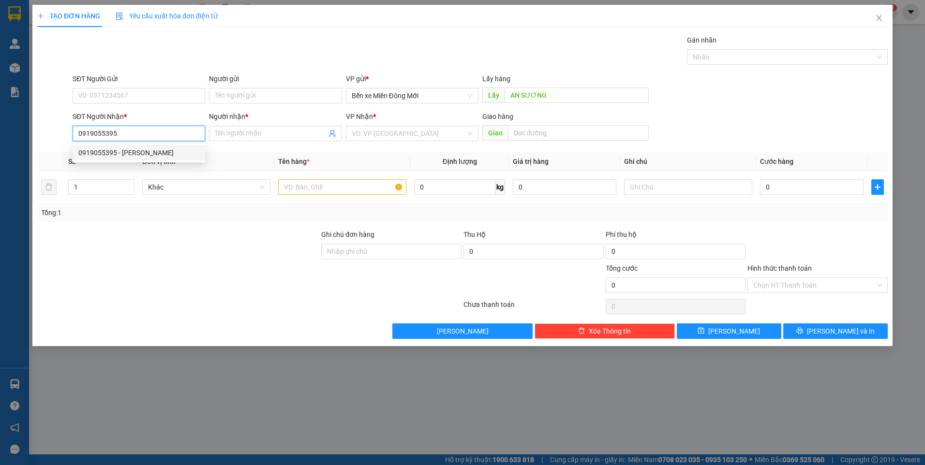
click at [110, 150] on div "0919055395 - KHÔI" at bounding box center [138, 153] width 121 height 11
type input "KHÔI"
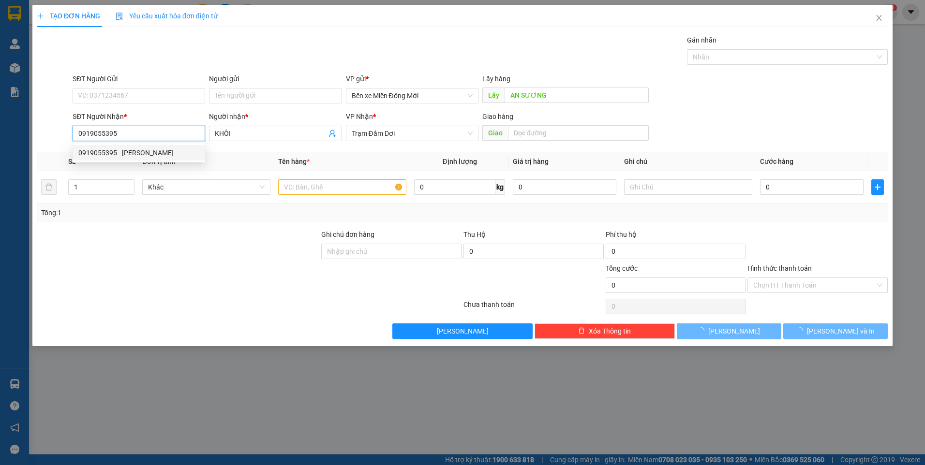
type input "200.000"
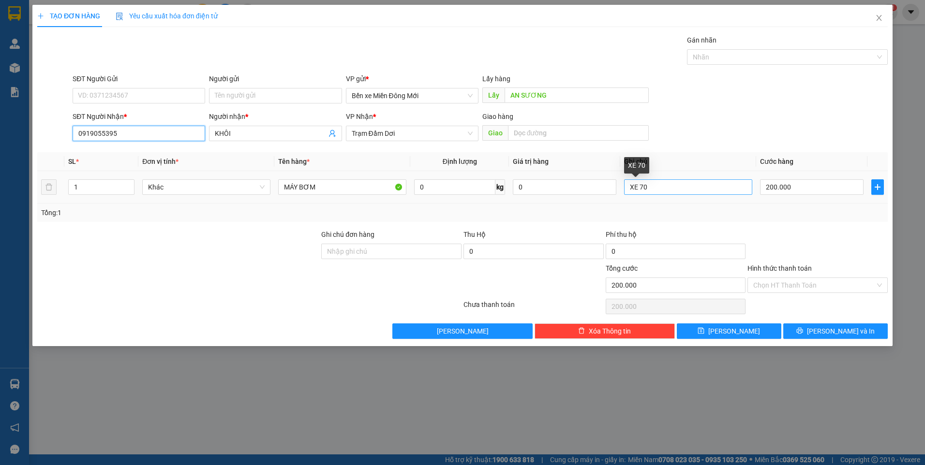
type input "0919055395"
click at [663, 187] on input "XE 70" at bounding box center [688, 186] width 128 height 15
click at [817, 185] on input "200.000" at bounding box center [812, 186] width 104 height 15
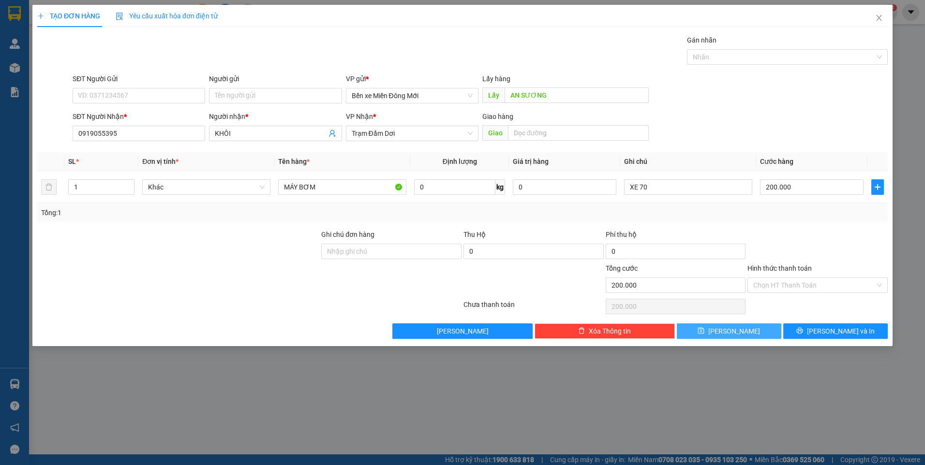
click at [729, 334] on span "Lưu" at bounding box center [734, 331] width 52 height 11
type input "0"
click at [543, 96] on input "text" at bounding box center [577, 95] width 145 height 15
type input "N4GA"
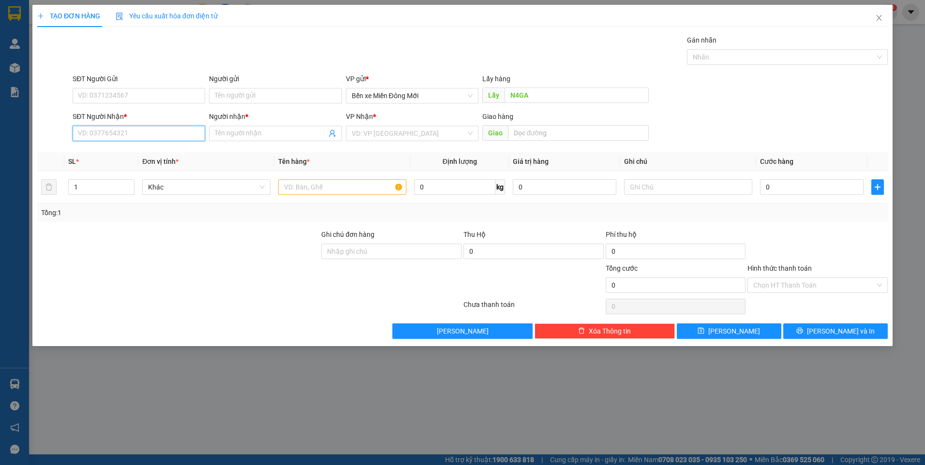
click at [113, 131] on input "SĐT Người Nhận *" at bounding box center [139, 133] width 133 height 15
click at [95, 136] on input "0853238239" at bounding box center [139, 133] width 133 height 15
click at [104, 96] on form "SĐT Người Gửi VD: 0371234567 Người gửi Tên người gửi VP gửi * Bến xe Miền Đông …" at bounding box center [462, 110] width 851 height 72
type input "0853238239"
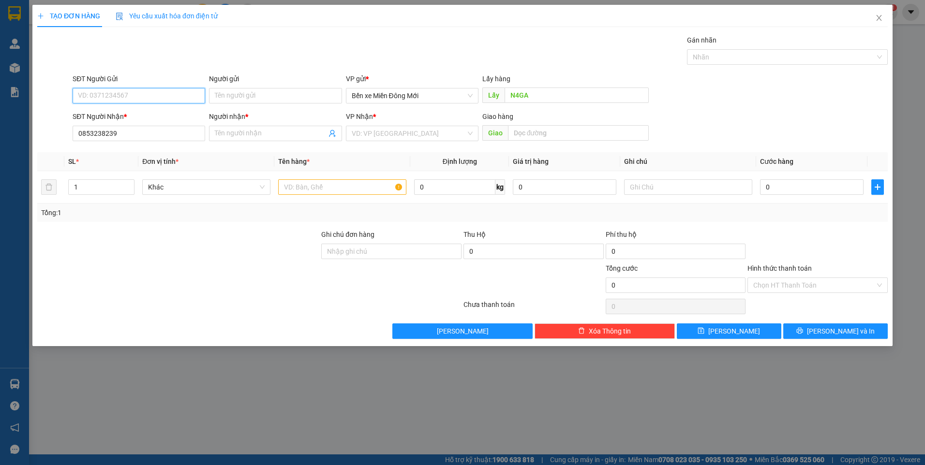
click at [116, 94] on input "SĐT Người Gửi" at bounding box center [139, 95] width 133 height 15
drag, startPoint x: 116, startPoint y: 94, endPoint x: 87, endPoint y: 132, distance: 47.7
click at [86, 134] on input "0853238239" at bounding box center [139, 133] width 133 height 15
click at [88, 131] on input "0853238239" at bounding box center [139, 133] width 133 height 15
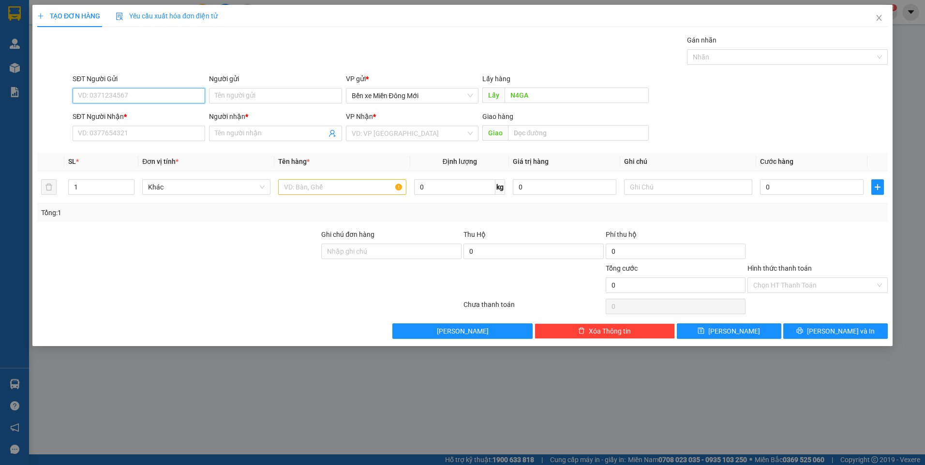
paste input "0853238239"
type input "0853238239"
click at [117, 137] on input "SĐT Người Nhận *" at bounding box center [139, 133] width 133 height 15
type input "0914201120"
click at [291, 137] on input "Người nhận *" at bounding box center [270, 133] width 111 height 11
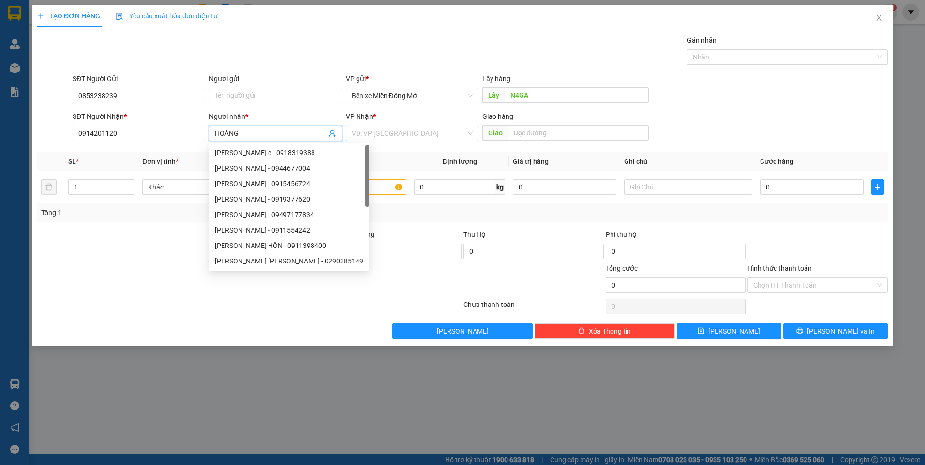
type input "HOÀNG"
click at [413, 129] on input "search" at bounding box center [409, 133] width 114 height 15
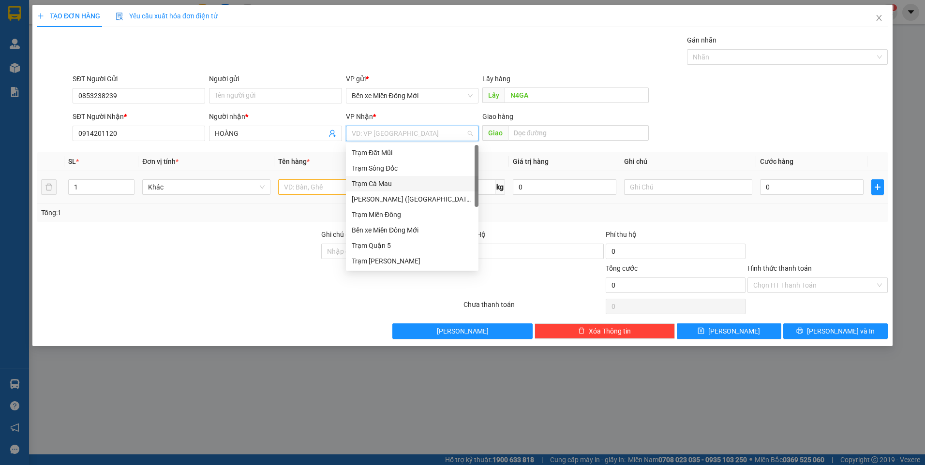
drag, startPoint x: 384, startPoint y: 182, endPoint x: 396, endPoint y: 177, distance: 13.9
click at [385, 182] on div "Trạm Cà Mau" at bounding box center [412, 184] width 121 height 11
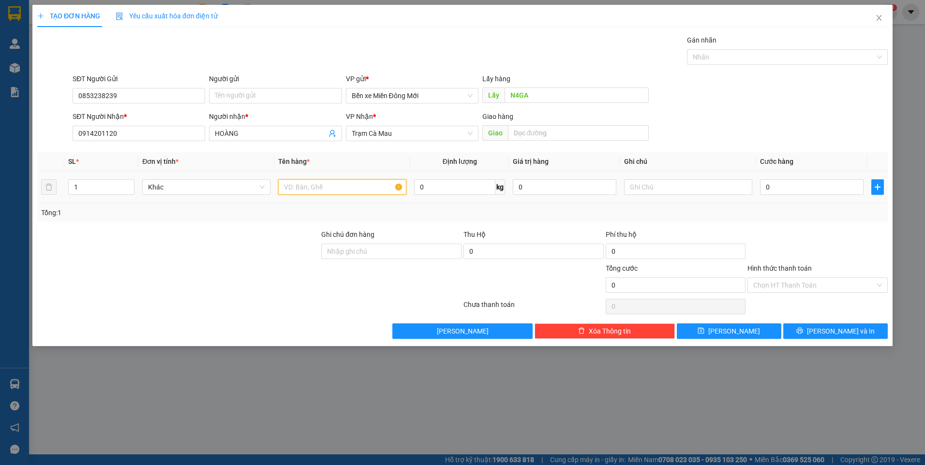
click at [307, 187] on input "text" at bounding box center [342, 186] width 128 height 15
type input "LỒNG CHIM"
type input "XE 03"
type input "1"
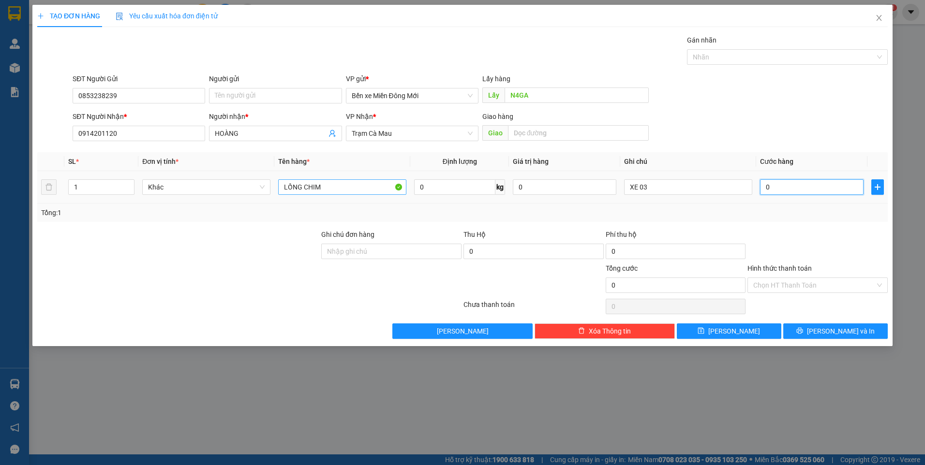
type input "1"
type input "15"
type input "150"
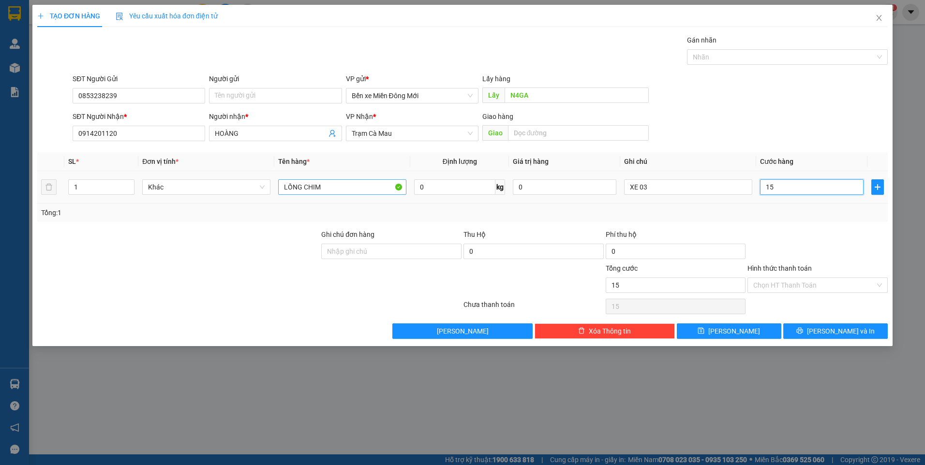
type input "150"
drag, startPoint x: 777, startPoint y: 184, endPoint x: 723, endPoint y: 189, distance: 54.4
click at [723, 189] on tr "1 Khác LỒNG CHIM 0 kg 0 XE 03 150" at bounding box center [462, 187] width 851 height 32
type input "1"
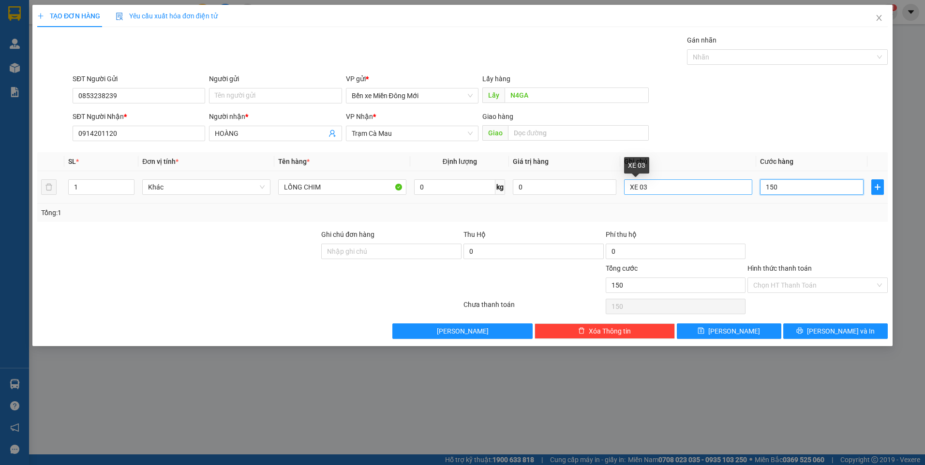
type input "1"
type input "10"
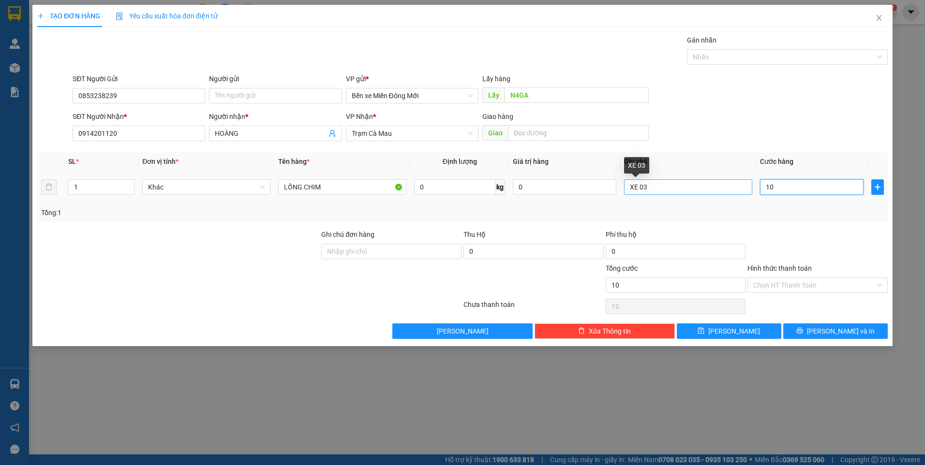
type input "100"
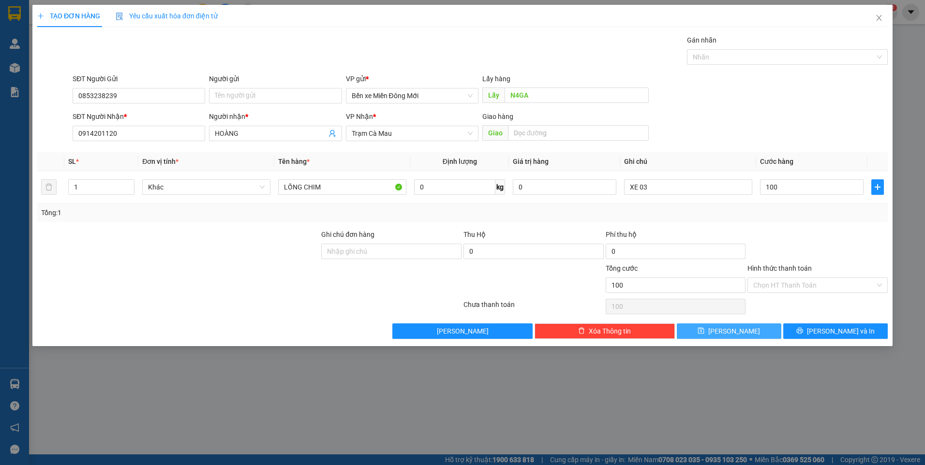
type input "100.000"
drag, startPoint x: 763, startPoint y: 325, endPoint x: 760, endPoint y: 312, distance: 13.4
click at [763, 324] on button "Lưu" at bounding box center [729, 331] width 105 height 15
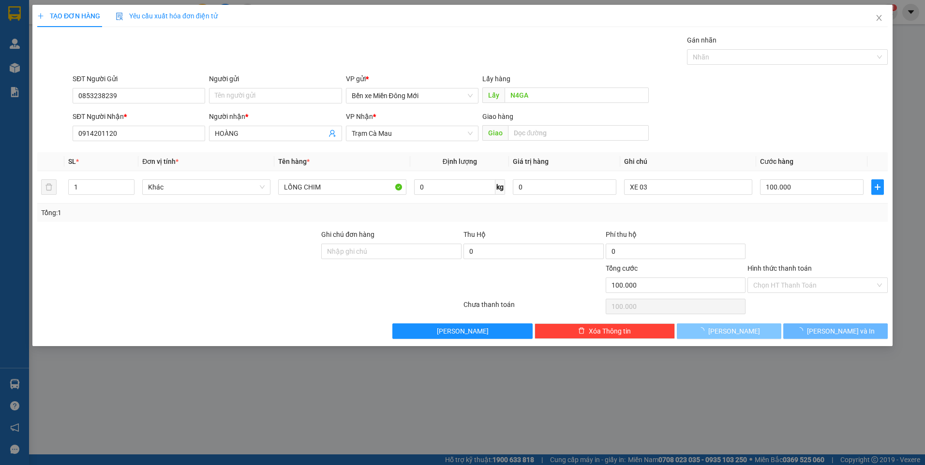
type input "0"
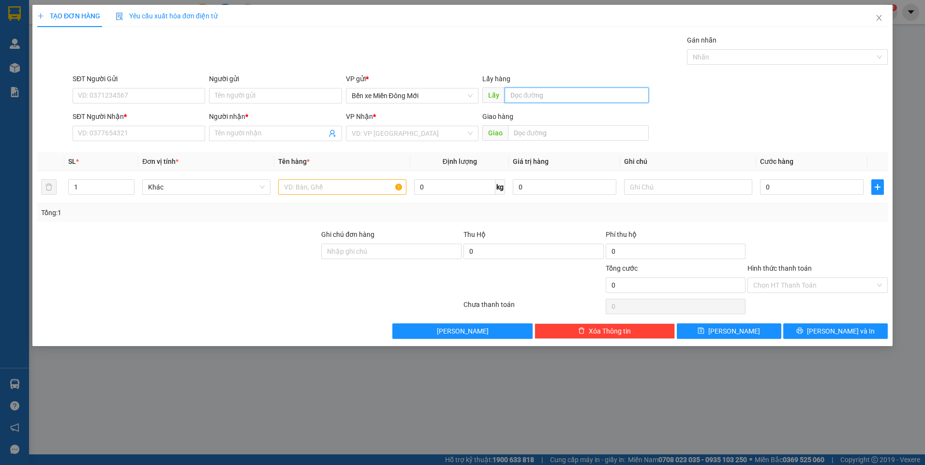
click at [583, 93] on input "text" at bounding box center [577, 95] width 145 height 15
type input "TTH"
click at [136, 99] on input "SĐT Người Gửi" at bounding box center [139, 95] width 133 height 15
type input "0915422099"
click at [135, 130] on input "SĐT Người Nhận *" at bounding box center [139, 133] width 133 height 15
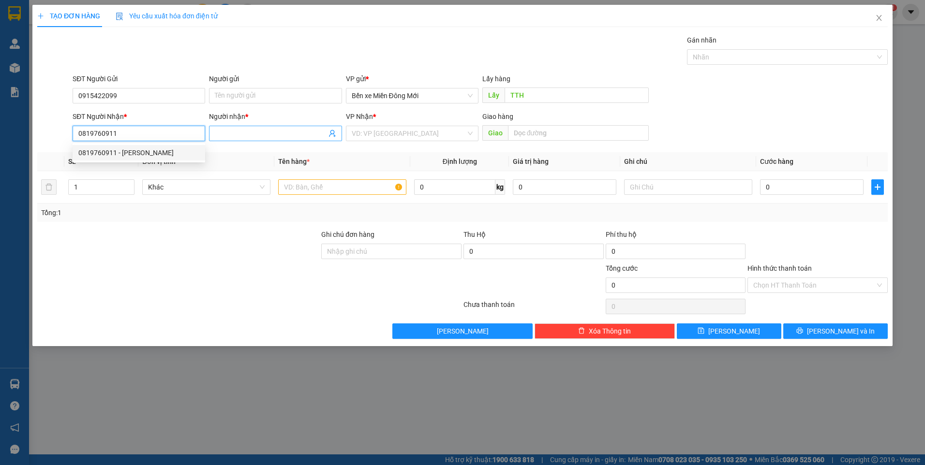
type input "0819760911"
click at [213, 131] on span at bounding box center [275, 133] width 133 height 15
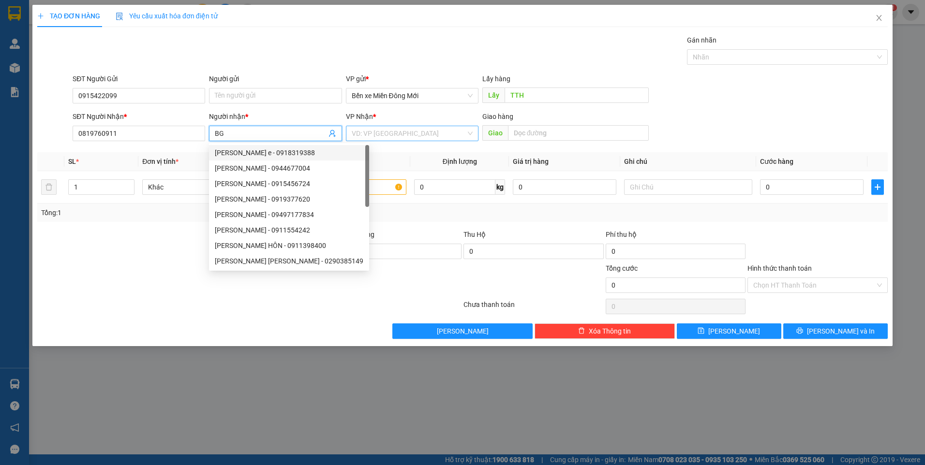
type input "BG"
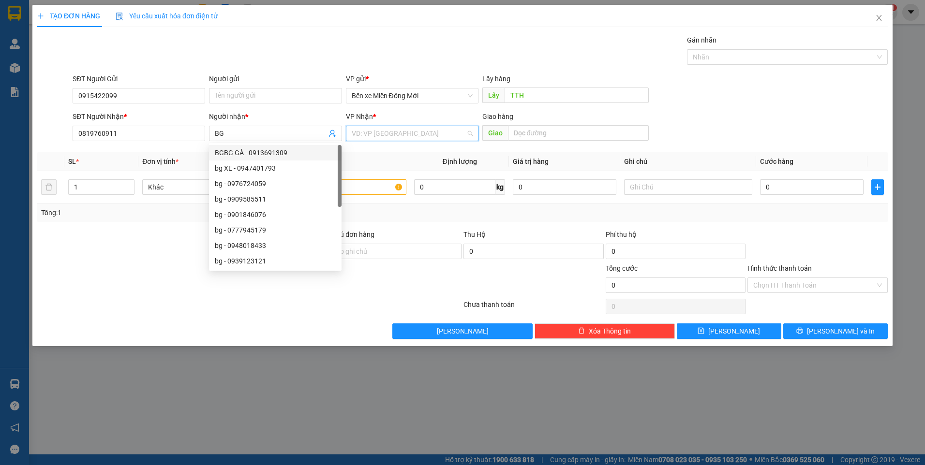
drag, startPoint x: 375, startPoint y: 140, endPoint x: 374, endPoint y: 135, distance: 4.9
click at [375, 136] on input "search" at bounding box center [409, 133] width 114 height 15
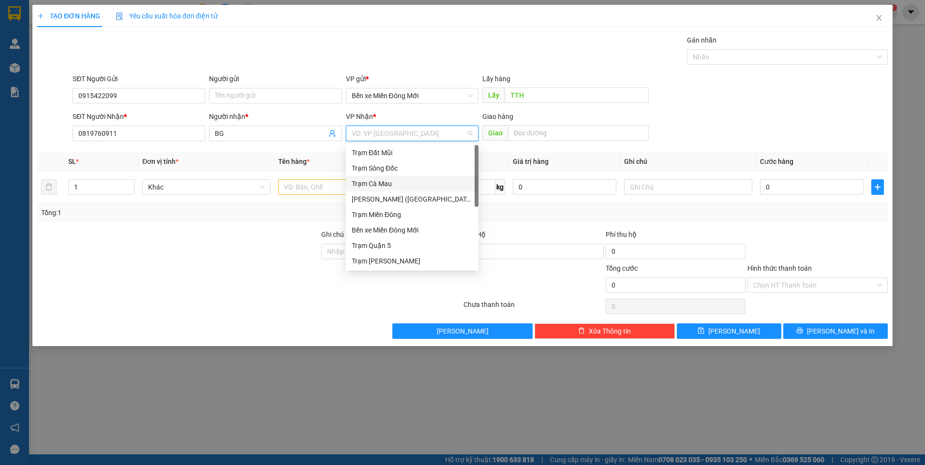
click at [374, 135] on input "search" at bounding box center [409, 133] width 114 height 15
type input "P"
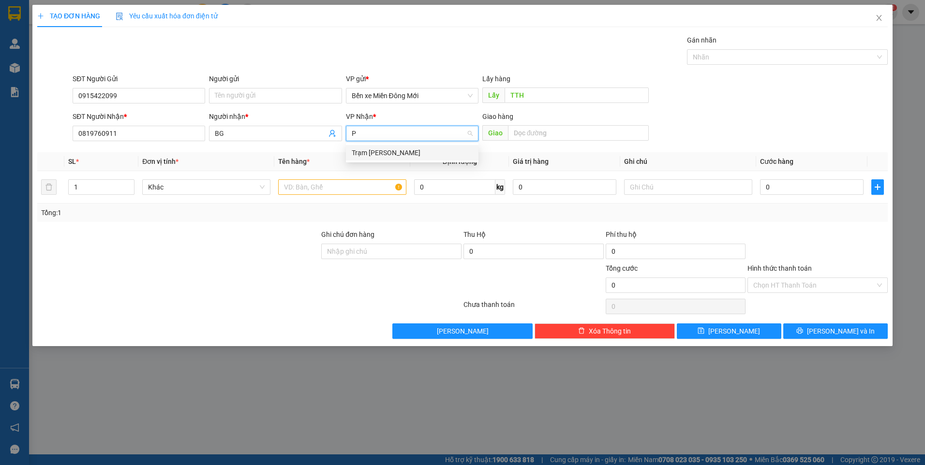
click at [360, 155] on div "Trạm [GEOGRAPHIC_DATA]" at bounding box center [412, 153] width 121 height 11
click at [324, 185] on input "text" at bounding box center [342, 186] width 128 height 15
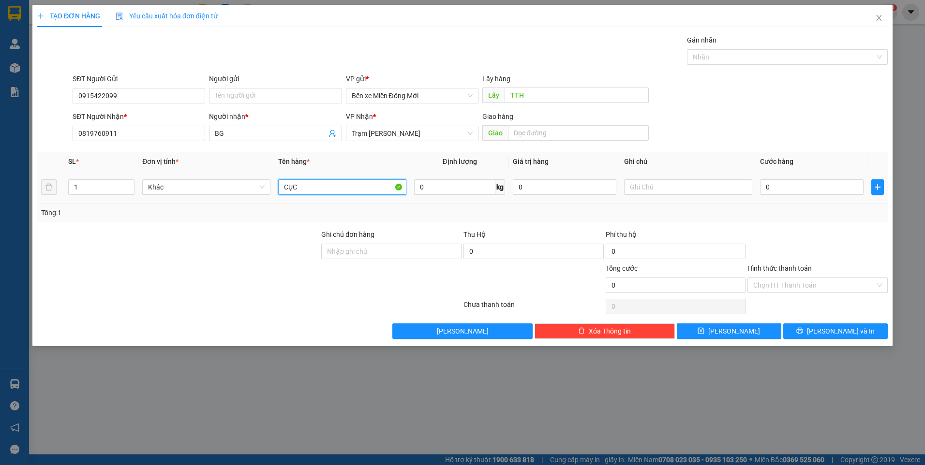
type input "CỤC"
type input "XE 03"
type input "8"
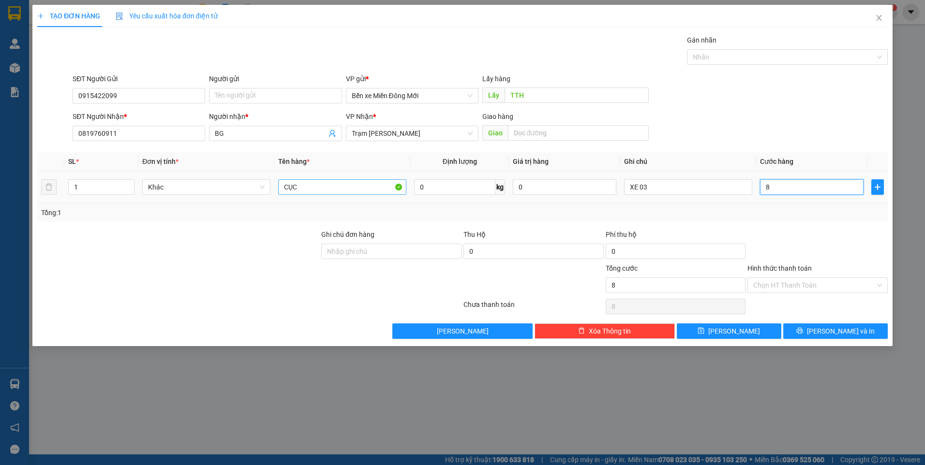
type input "80"
type input "80.000"
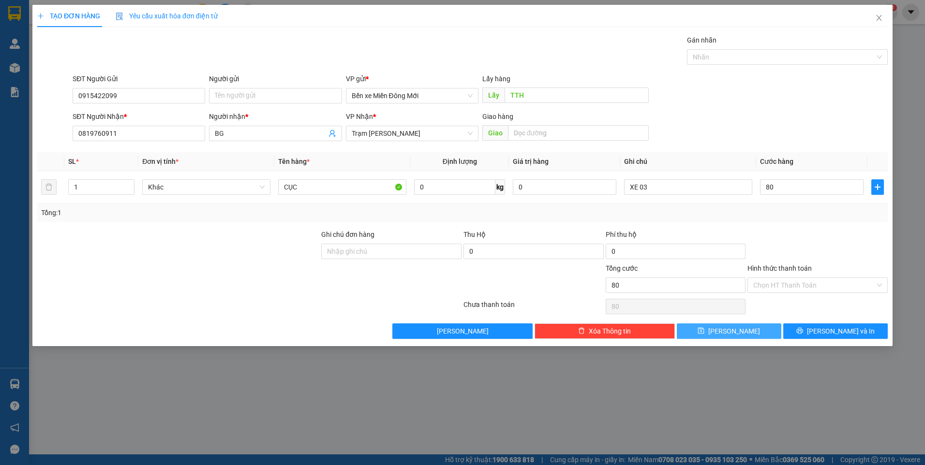
type input "80.000"
click at [714, 332] on button "Lưu" at bounding box center [729, 331] width 105 height 15
type input "0"
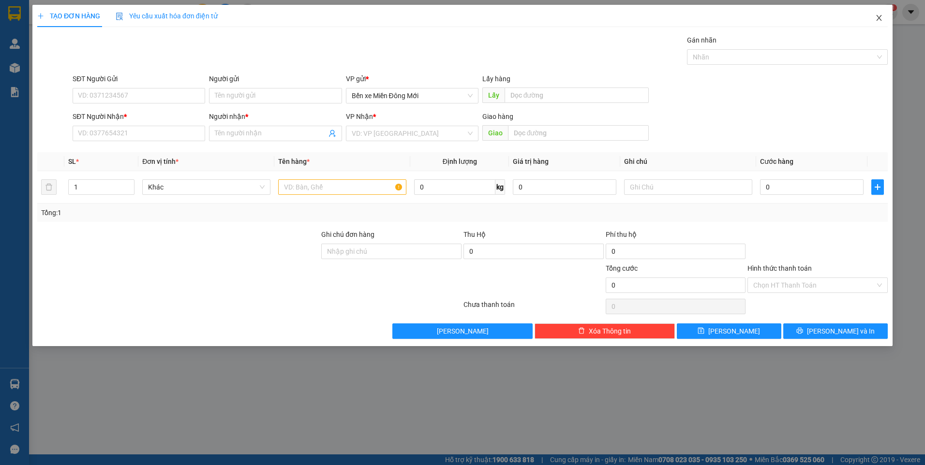
click at [877, 15] on icon "close" at bounding box center [879, 18] width 8 height 8
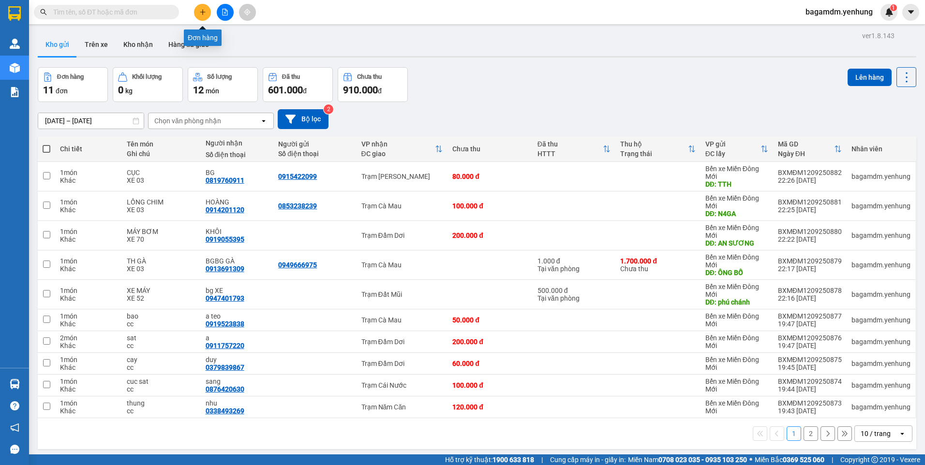
click at [206, 9] on icon "plus" at bounding box center [202, 12] width 7 height 7
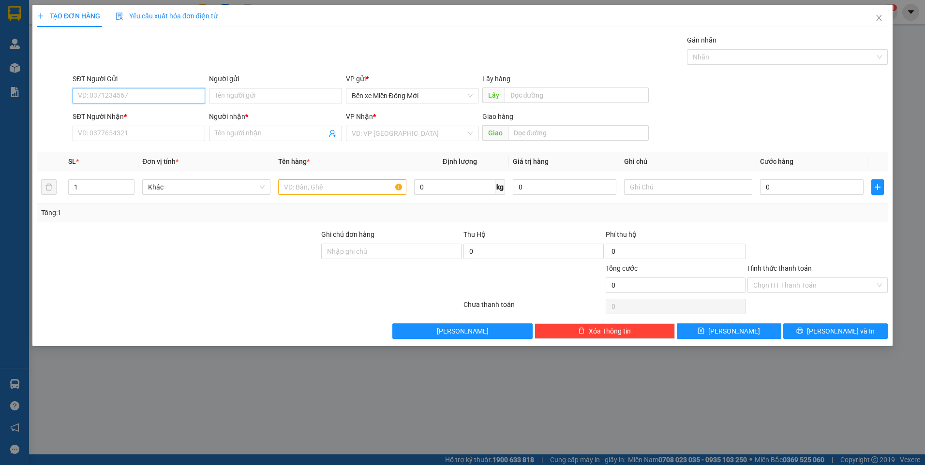
click at [179, 101] on input "SĐT Người Gửi" at bounding box center [139, 95] width 133 height 15
paste input ":0984781982"
drag, startPoint x: 81, startPoint y: 96, endPoint x: 57, endPoint y: 96, distance: 24.2
click at [57, 96] on div "SĐT Người Gửi :0984781982 :0984781982 Người gửi Tên người gửi VP gửi * Bến xe M…" at bounding box center [462, 91] width 852 height 34
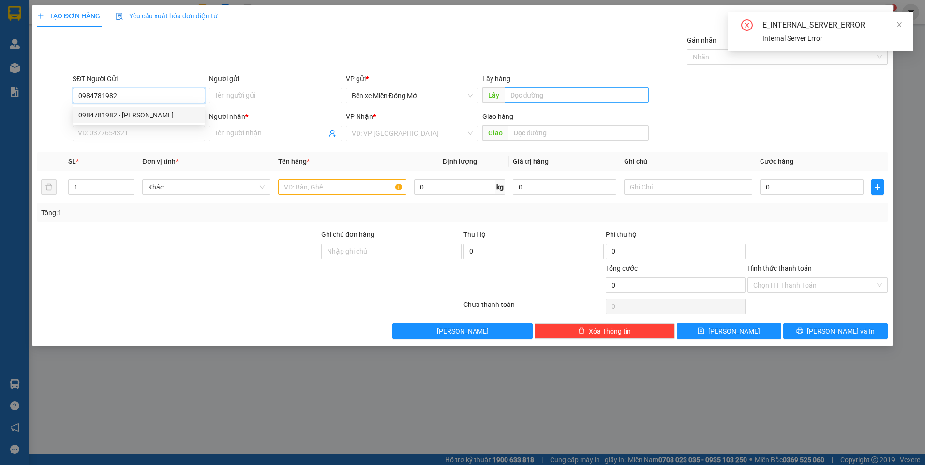
type input "0984781982"
click at [561, 101] on input "text" at bounding box center [577, 95] width 145 height 15
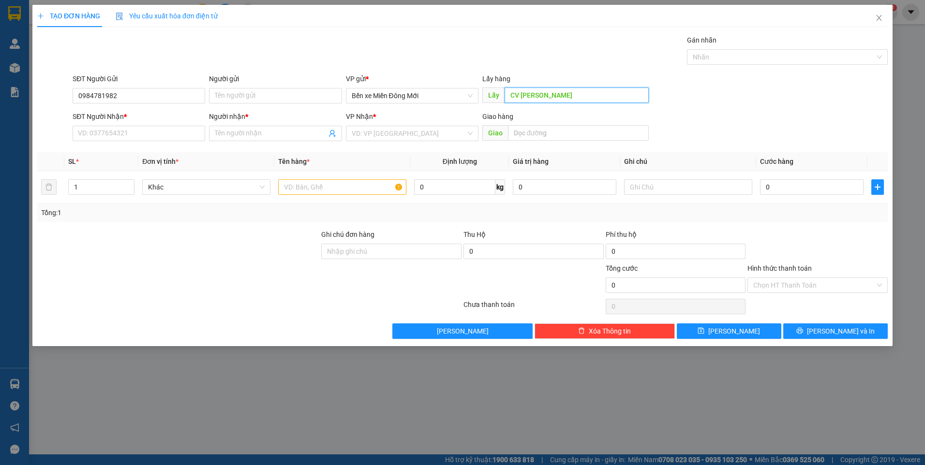
type input "CV QUANG TRUNG"
paste input "0919078662"
type input "0919078662"
click at [273, 132] on input "Người nhận *" at bounding box center [270, 133] width 111 height 11
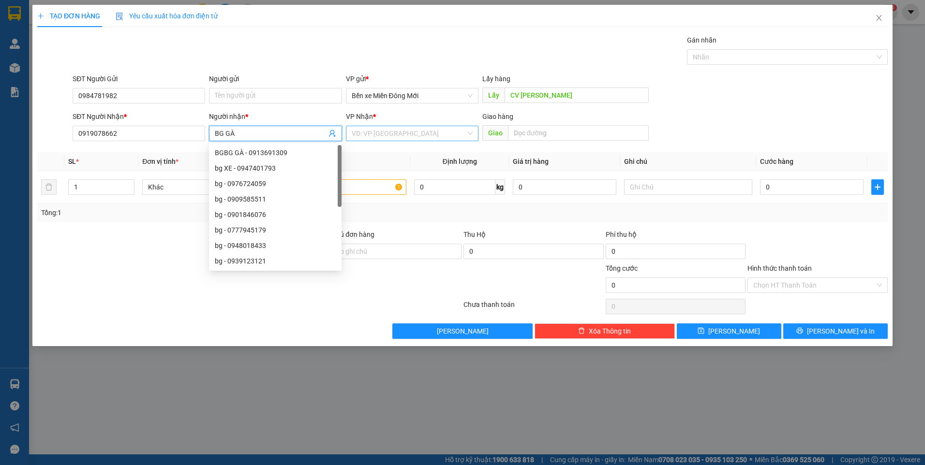
type input "BG GÀ"
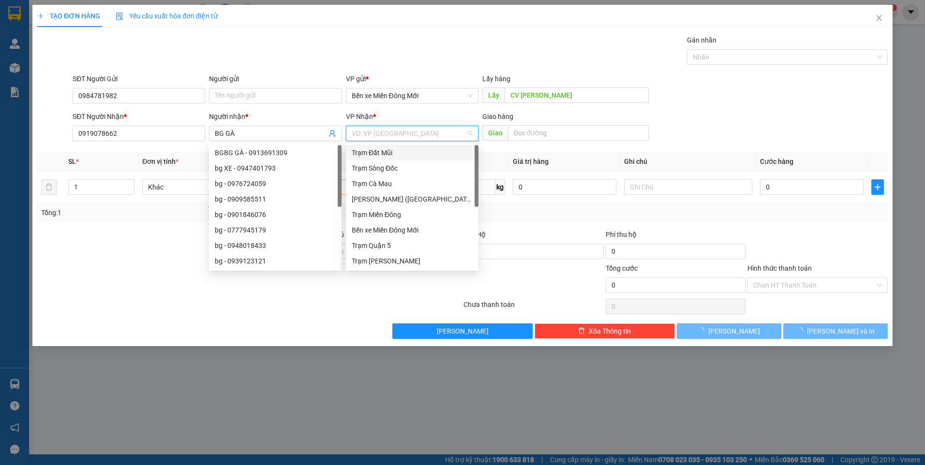
click at [410, 131] on input "search" at bounding box center [409, 133] width 114 height 15
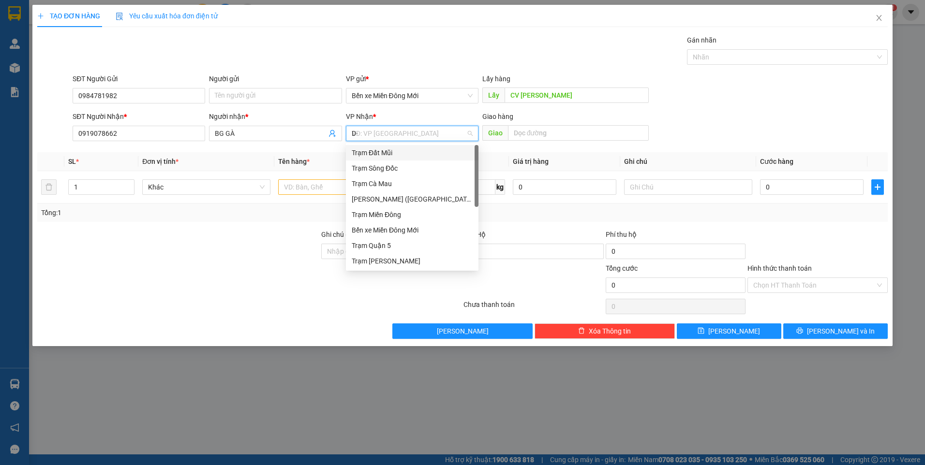
type input "D"
type input "Đ"
type input "DD"
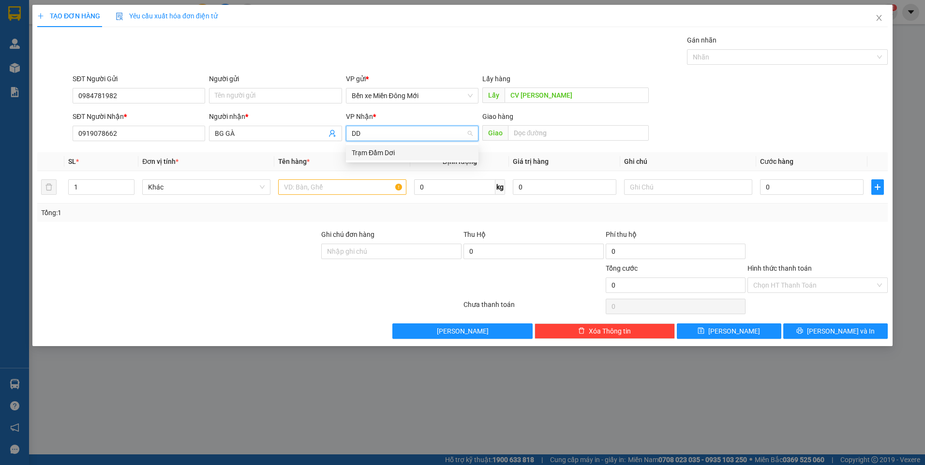
drag, startPoint x: 386, startPoint y: 154, endPoint x: 340, endPoint y: 169, distance: 47.9
click at [380, 151] on div "Trạm Đầm Dơi" at bounding box center [412, 153] width 121 height 11
click at [325, 190] on input "text" at bounding box center [342, 186] width 128 height 15
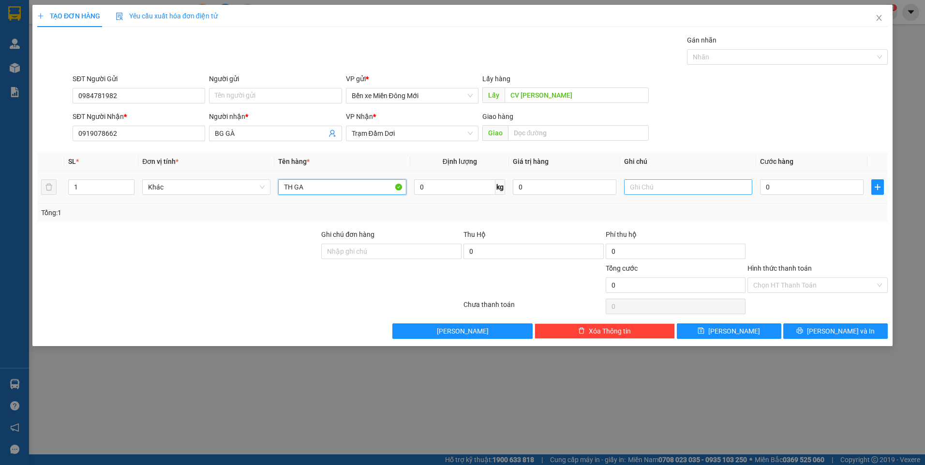
type input "TH GA"
click at [660, 183] on input "text" at bounding box center [688, 186] width 128 height 15
type input "xe 03"
type input "1"
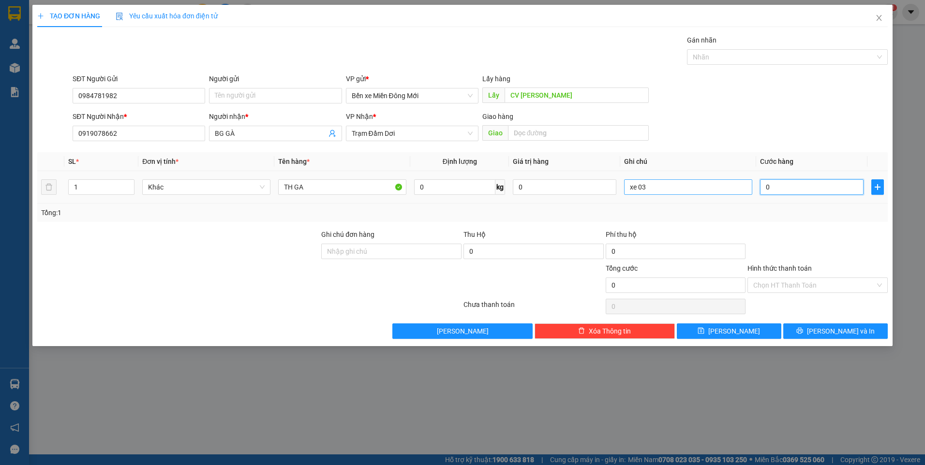
type input "1"
type input "1.000"
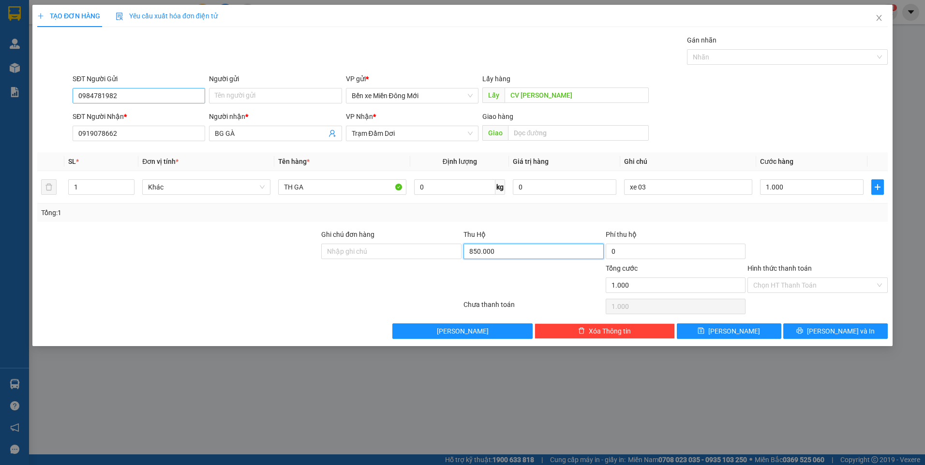
type input "850.000"
click at [117, 97] on input "0984781982" at bounding box center [139, 95] width 133 height 15
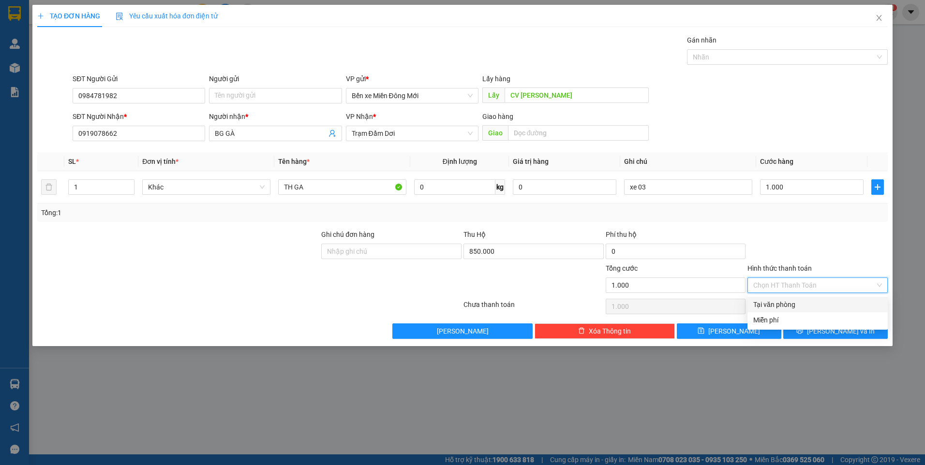
click at [805, 286] on input "Hình thức thanh toán" at bounding box center [814, 285] width 122 height 15
drag, startPoint x: 792, startPoint y: 301, endPoint x: 776, endPoint y: 313, distance: 20.1
click at [792, 302] on div "Tại văn phòng" at bounding box center [817, 304] width 129 height 11
type input "0"
drag, startPoint x: 730, startPoint y: 329, endPoint x: 675, endPoint y: 321, distance: 54.9
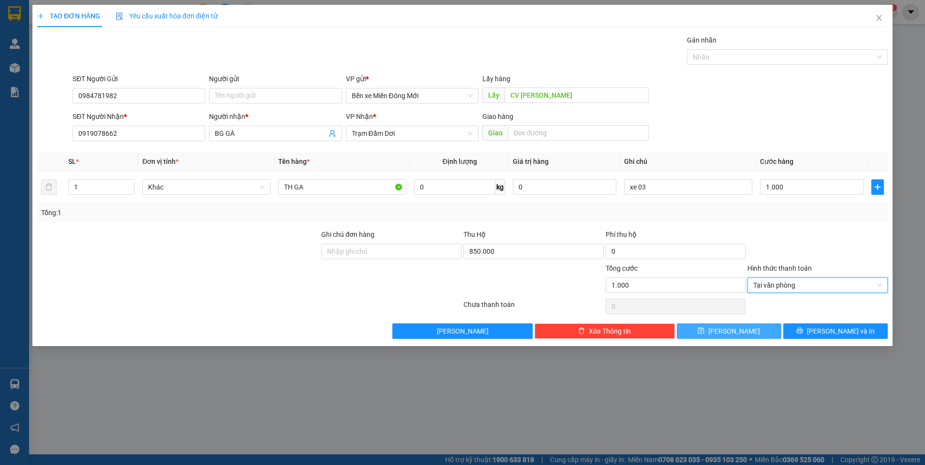
click at [729, 329] on span "Lưu" at bounding box center [734, 331] width 52 height 11
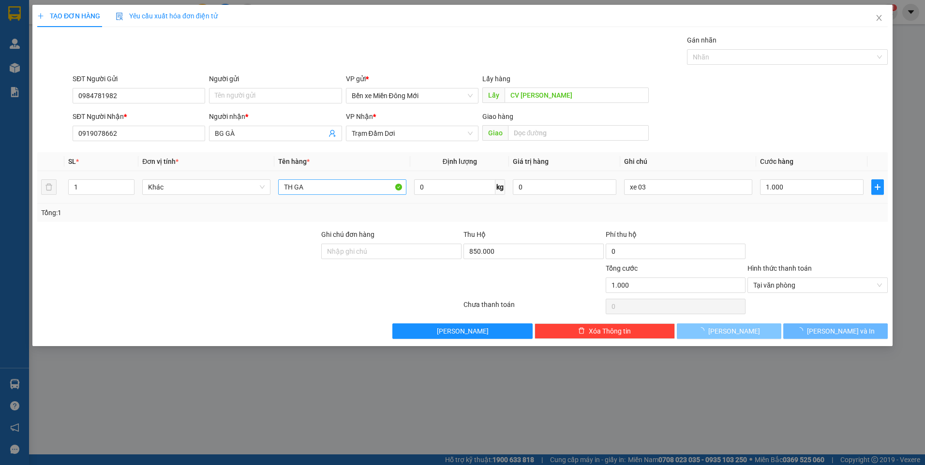
type input "0"
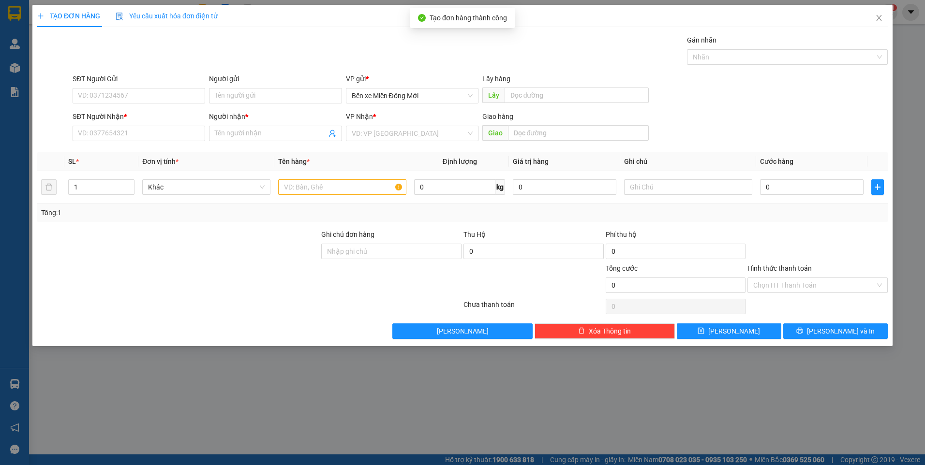
drag, startPoint x: 253, startPoint y: 375, endPoint x: 253, endPoint y: 363, distance: 12.1
click at [253, 369] on div "TẠO ĐƠN HÀNG Yêu cầu xuất hóa đơn điện tử Transit Pickup Surcharge Ids Transit …" at bounding box center [462, 232] width 925 height 465
click at [882, 15] on icon "close" at bounding box center [879, 18] width 8 height 8
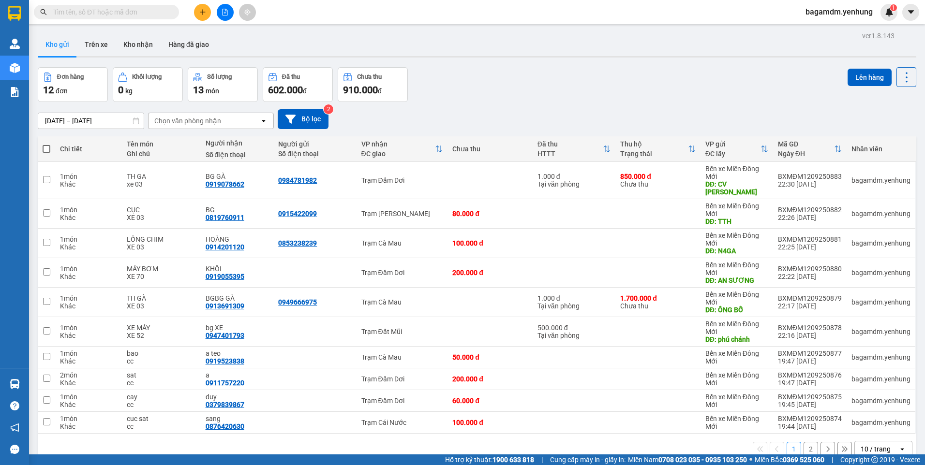
click at [137, 15] on input "text" at bounding box center [110, 12] width 114 height 11
paste input "0984781982"
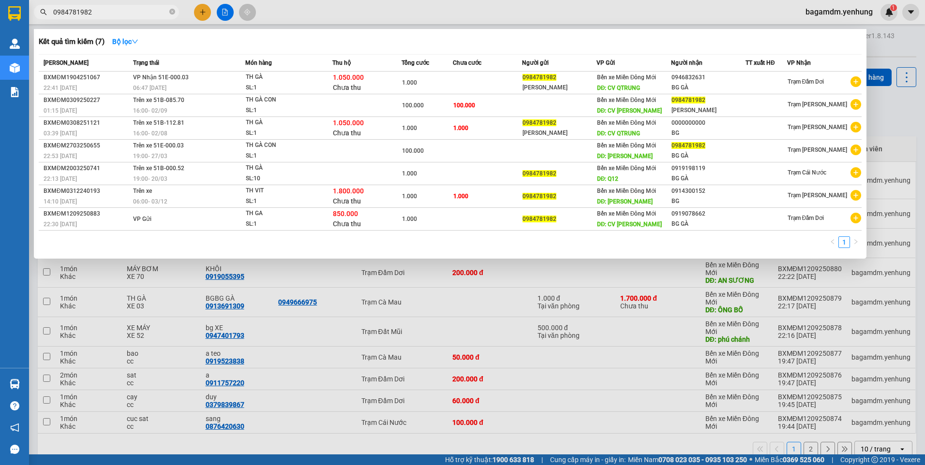
type input "0984781982"
click at [195, 305] on div at bounding box center [462, 232] width 925 height 465
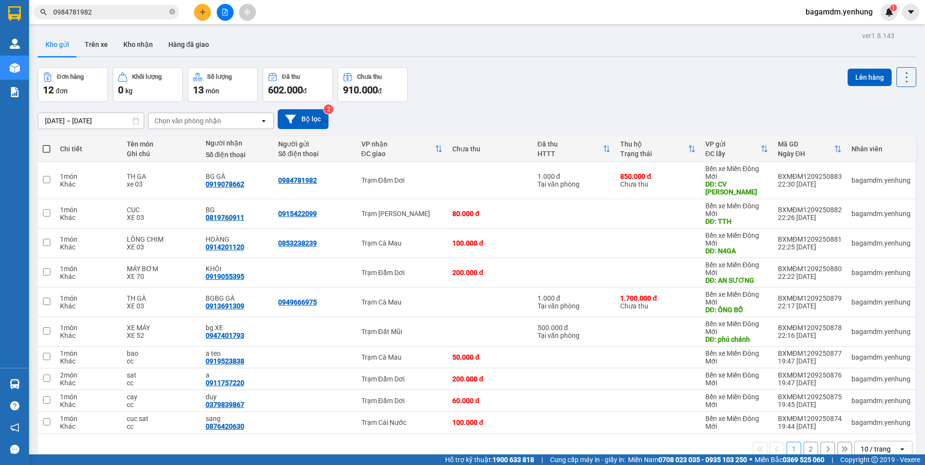
scroll to position [45, 0]
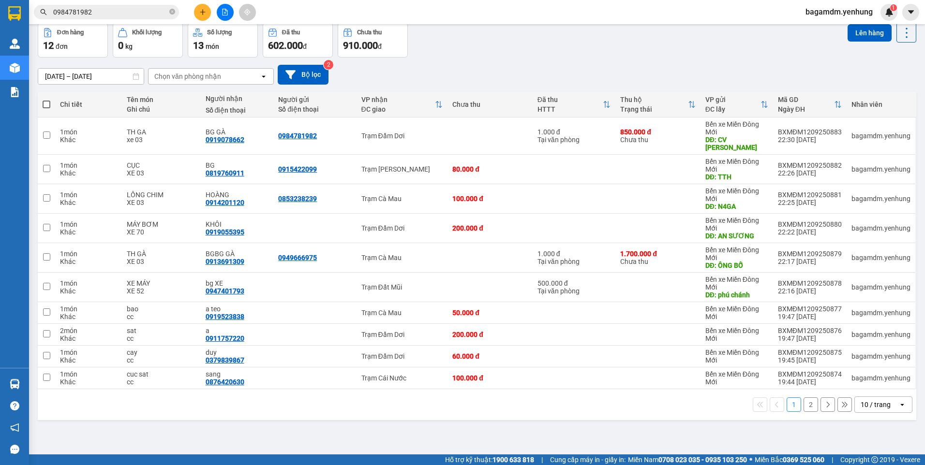
click at [898, 401] on icon "open" at bounding box center [902, 405] width 8 height 8
click at [887, 370] on div "80 / trang" at bounding box center [876, 366] width 58 height 17
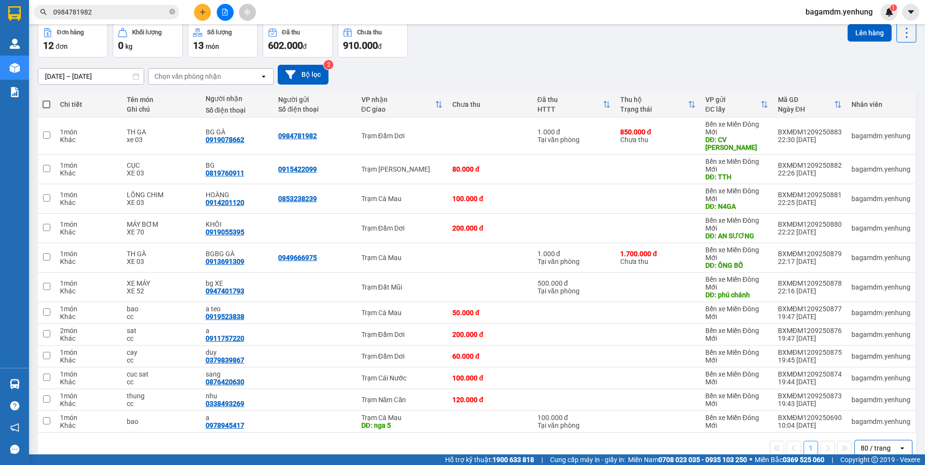
click at [47, 101] on span at bounding box center [47, 105] width 8 height 8
click at [46, 100] on input "checkbox" at bounding box center [46, 100] width 0 height 0
checkbox input "true"
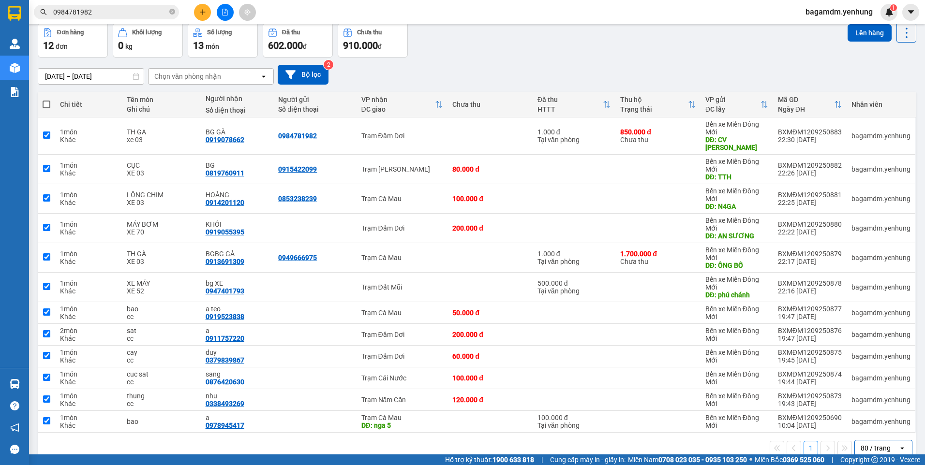
checkbox input "true"
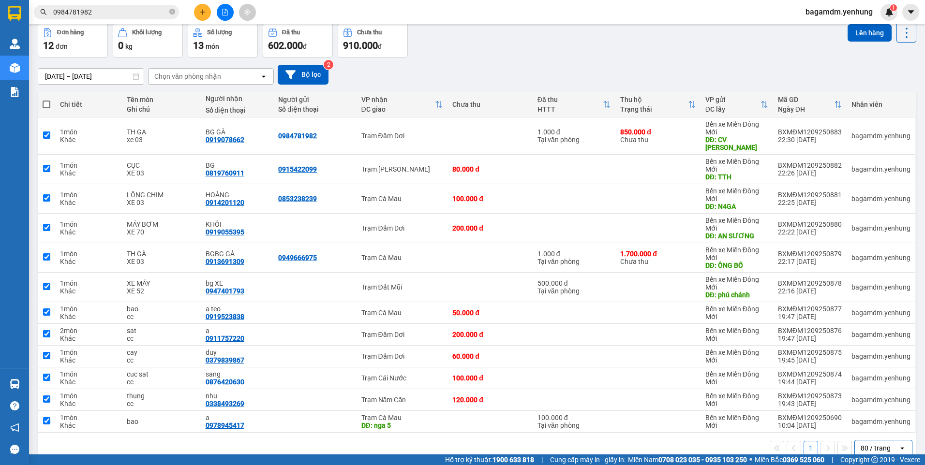
checkbox input "true"
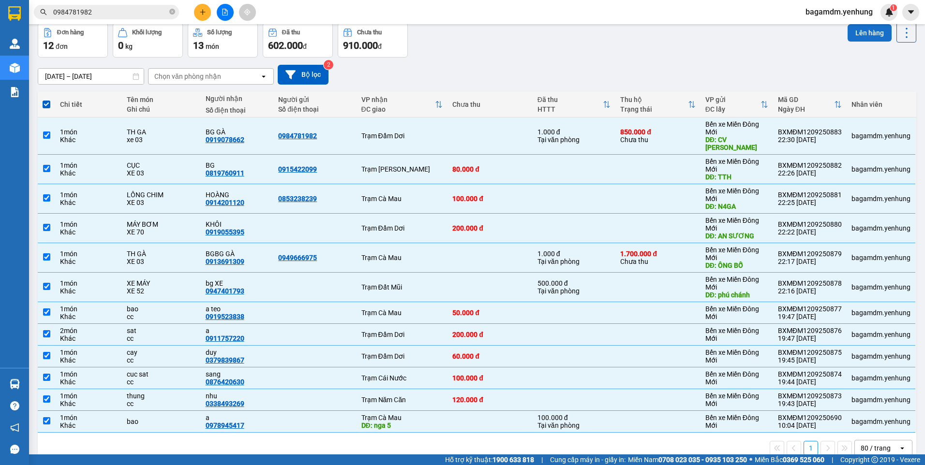
click at [866, 33] on button "Lên hàng" at bounding box center [870, 32] width 44 height 17
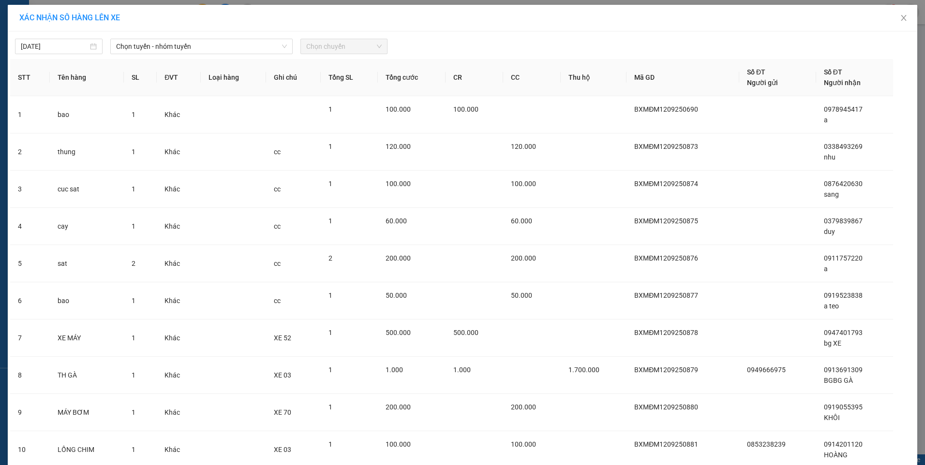
drag, startPoint x: 161, startPoint y: 47, endPoint x: 155, endPoint y: 55, distance: 9.6
click at [159, 50] on span "Chọn tuyến - nhóm tuyến" at bounding box center [201, 46] width 171 height 15
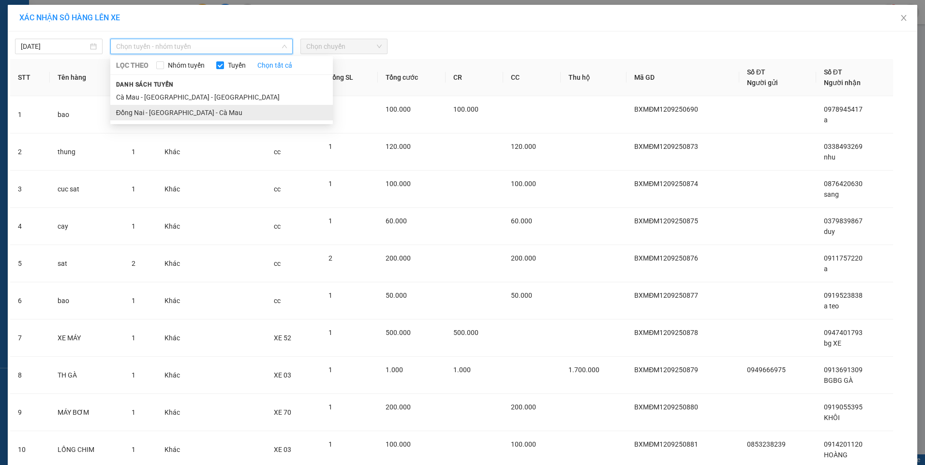
click at [133, 114] on li "Đồng Nai - [GEOGRAPHIC_DATA] - Cà Mau" at bounding box center [221, 112] width 223 height 15
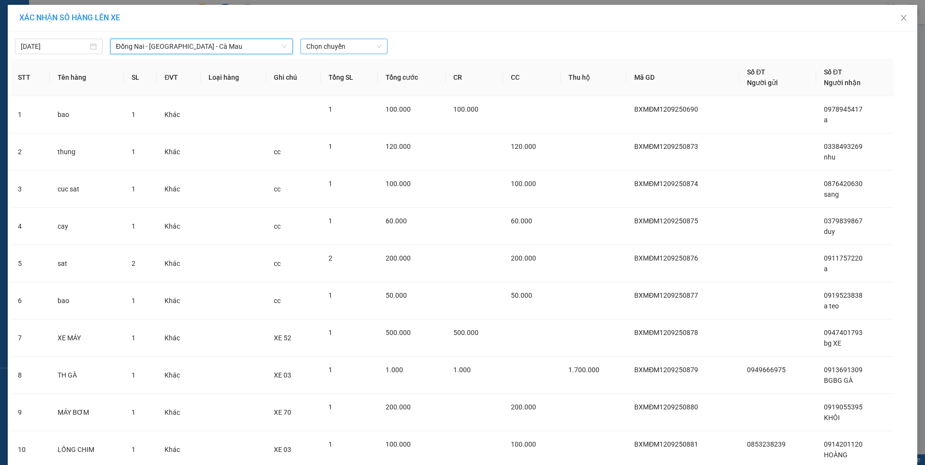
drag, startPoint x: 346, startPoint y: 50, endPoint x: 339, endPoint y: 52, distance: 7.5
click at [345, 50] on span "Chọn chuyến" at bounding box center [344, 46] width 76 height 15
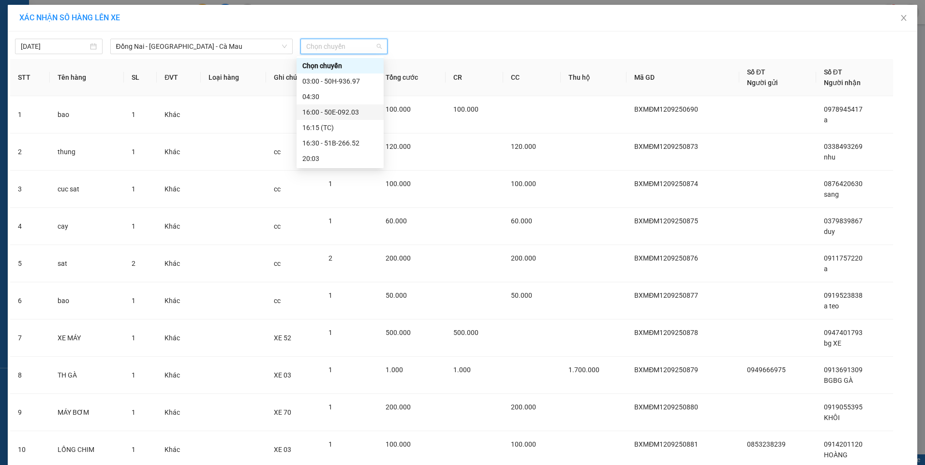
click at [320, 112] on div "16:00 - 50E-092.03" at bounding box center [339, 112] width 75 height 11
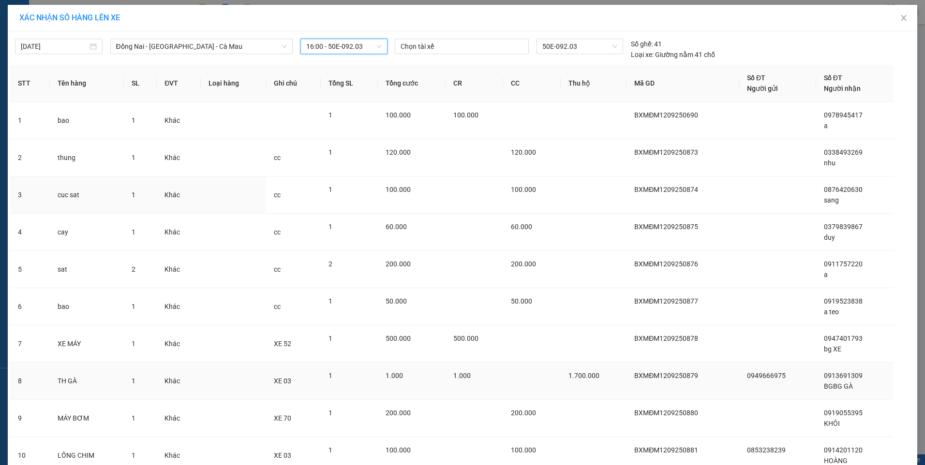
scroll to position [154, 0]
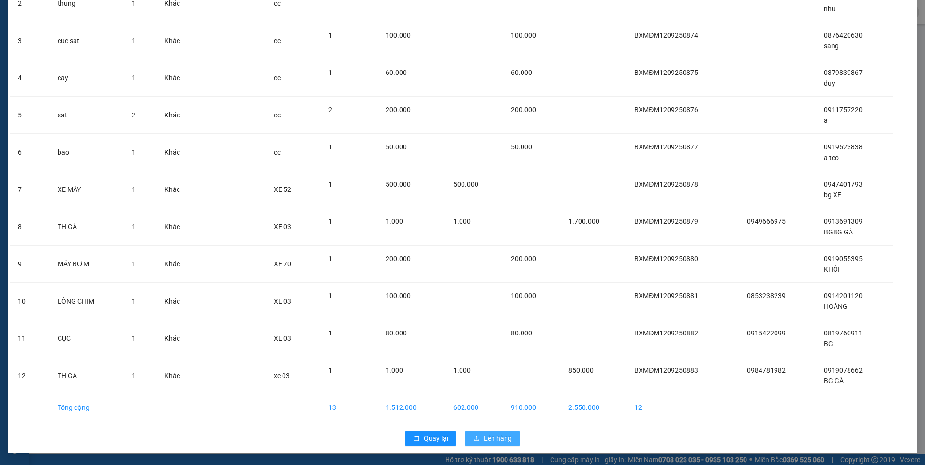
click at [503, 433] on button "Lên hàng" at bounding box center [492, 438] width 54 height 15
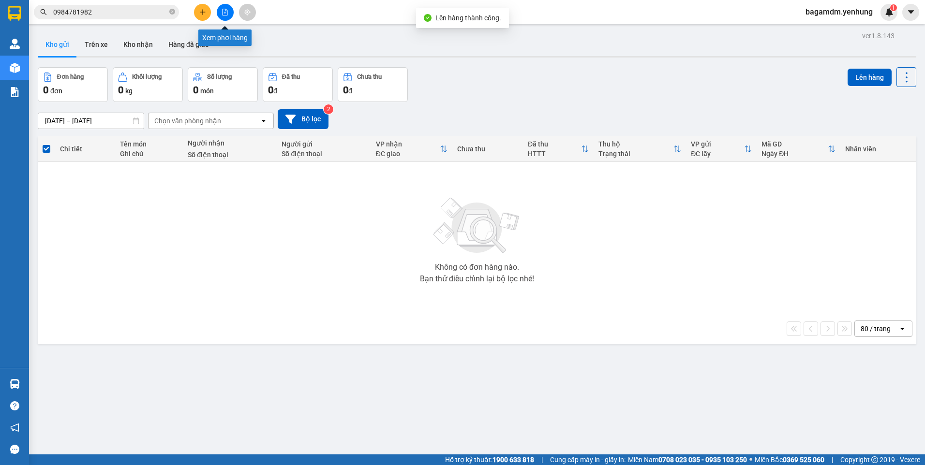
click at [227, 16] on button at bounding box center [225, 12] width 17 height 17
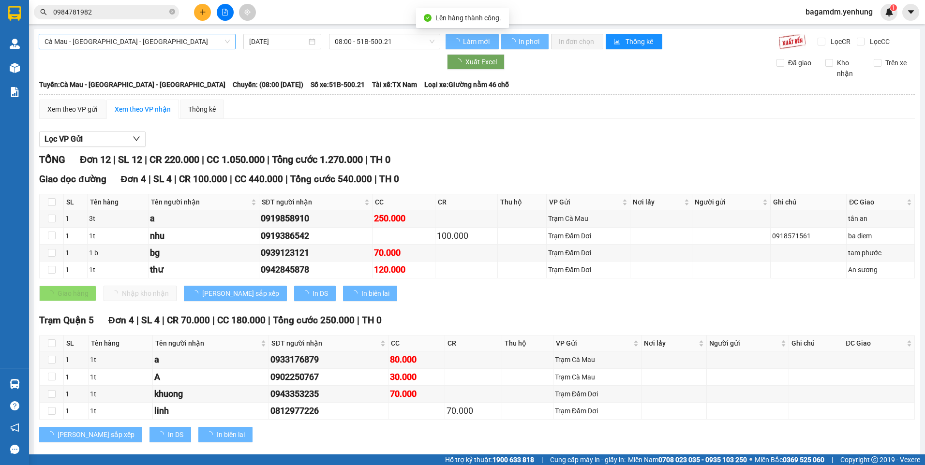
click at [141, 39] on span "Cà Mau - [GEOGRAPHIC_DATA] - [GEOGRAPHIC_DATA]" at bounding box center [137, 41] width 185 height 15
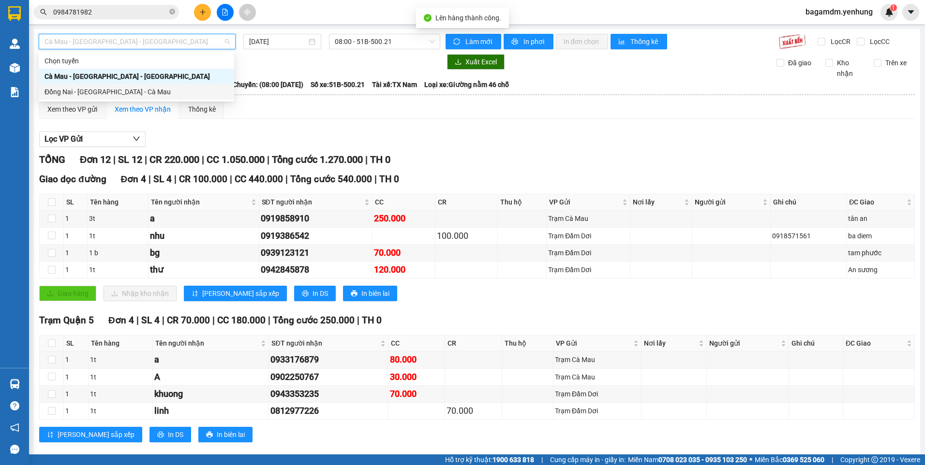
click at [63, 92] on div "Đồng Nai - [GEOGRAPHIC_DATA] - Cà Mau" at bounding box center [137, 92] width 184 height 11
type input "[DATE]"
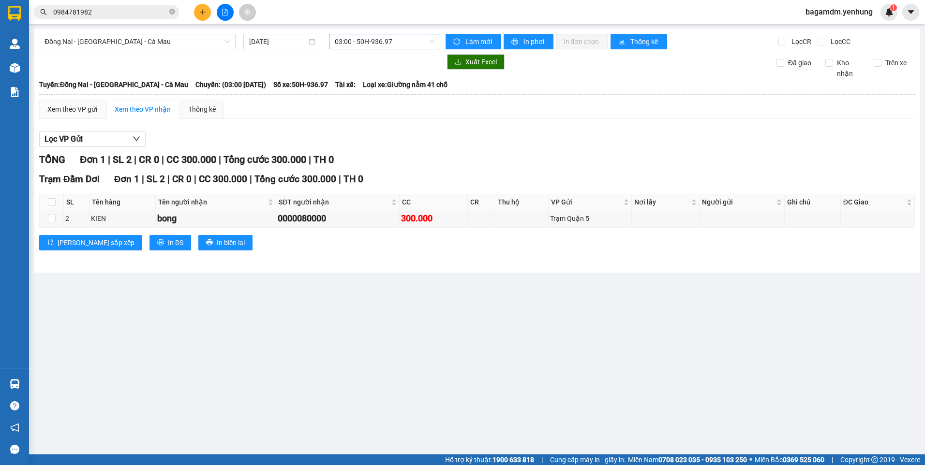
click at [378, 47] on div "Đồng Nai - Sài Gòn - Cà Mau 12/09/2025 03:00 - 50H-936.97 Làm mới In phơi In đơ…" at bounding box center [477, 151] width 886 height 244
drag, startPoint x: 378, startPoint y: 47, endPoint x: 372, endPoint y: 39, distance: 10.7
click at [372, 40] on span "03:00 - 50H-936.97" at bounding box center [385, 41] width 100 height 15
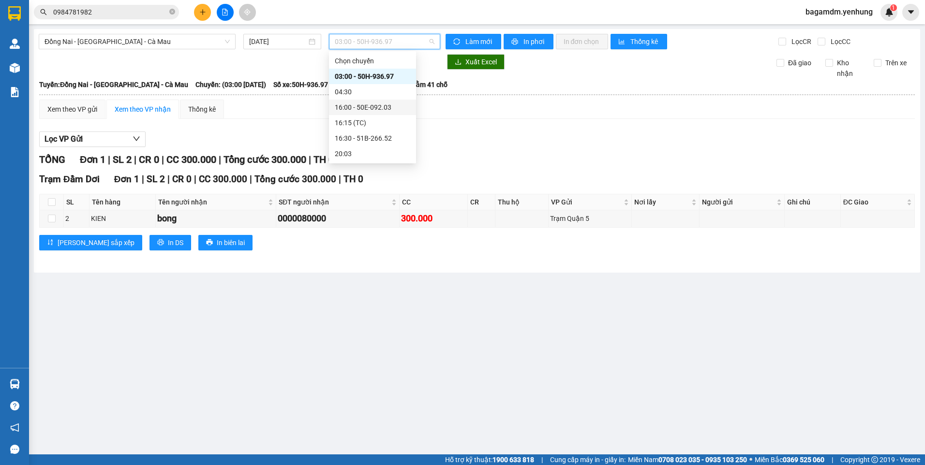
click at [352, 109] on div "16:00 - 50E-092.03" at bounding box center [372, 107] width 75 height 11
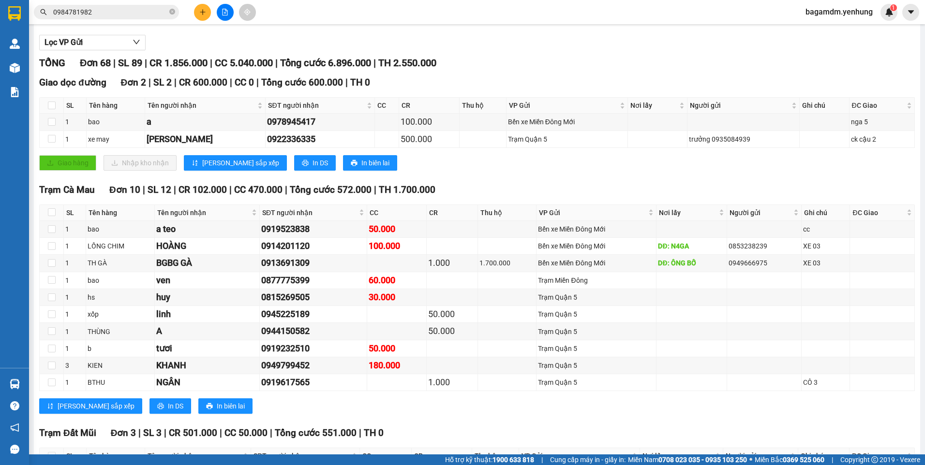
scroll to position [290, 0]
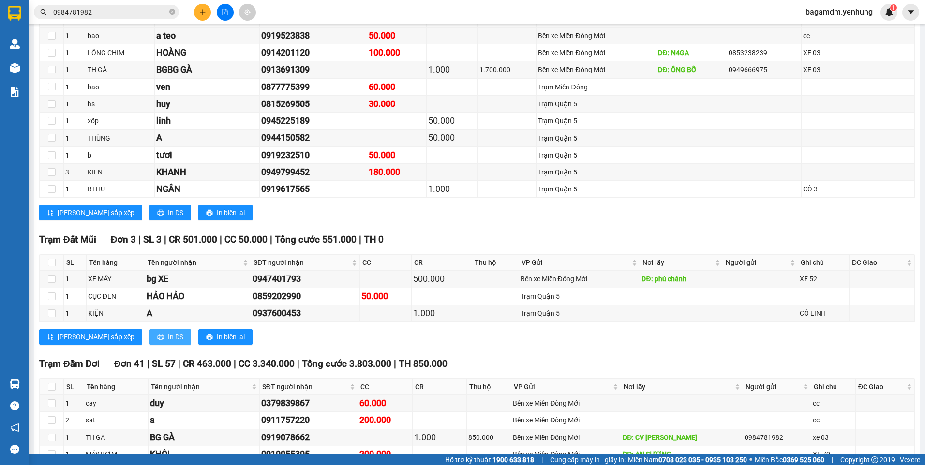
click at [149, 341] on button "In DS" at bounding box center [170, 336] width 42 height 15
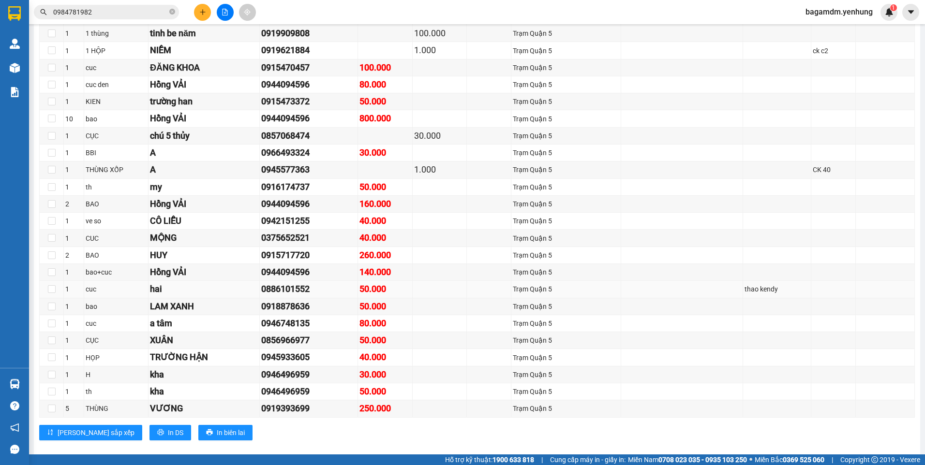
scroll to position [1210, 0]
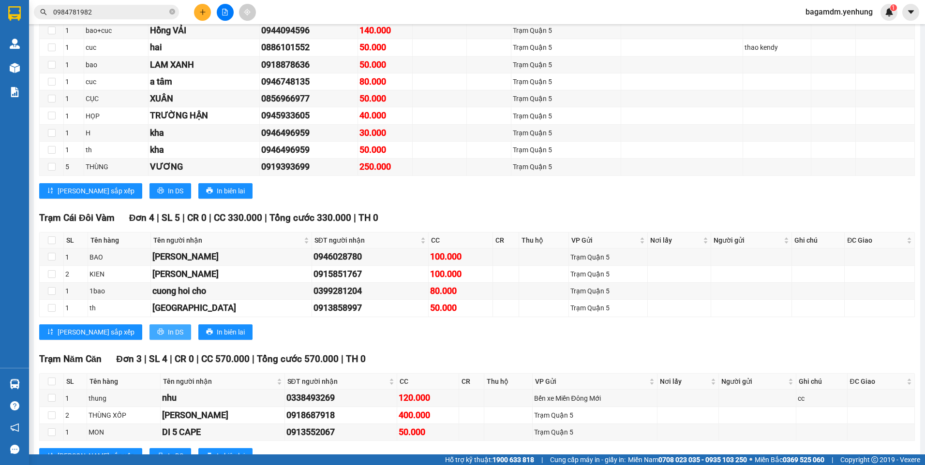
click at [157, 334] on icon "printer" at bounding box center [160, 332] width 7 height 7
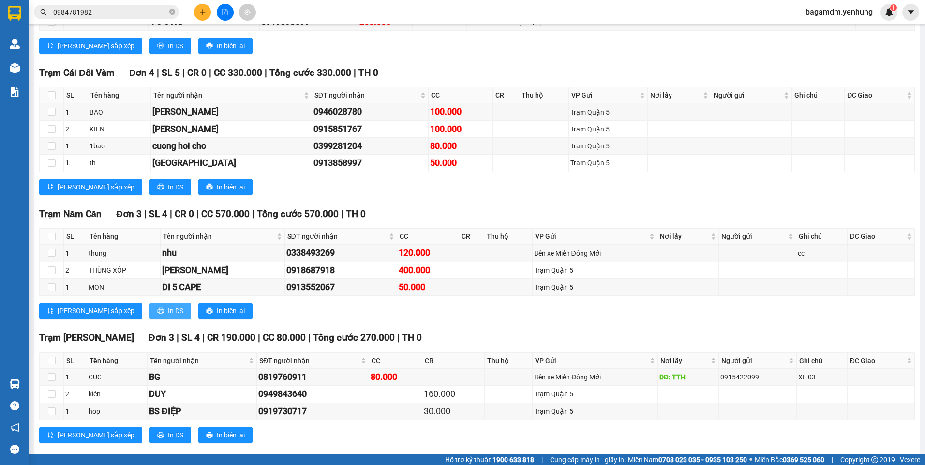
drag, startPoint x: 136, startPoint y: 309, endPoint x: 131, endPoint y: 310, distance: 5.1
click at [168, 309] on span "In DS" at bounding box center [175, 311] width 15 height 11
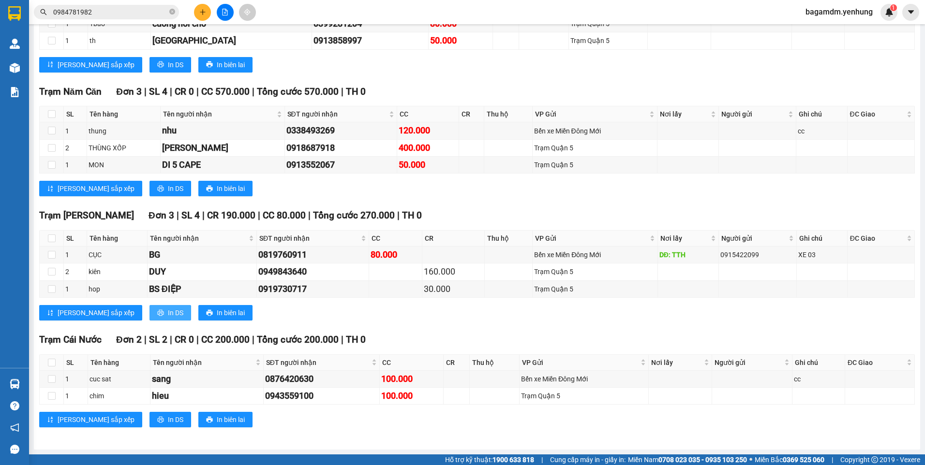
click at [149, 319] on button "In DS" at bounding box center [170, 312] width 42 height 15
click at [168, 313] on span "In DS" at bounding box center [175, 313] width 15 height 11
click at [149, 73] on button "In DS" at bounding box center [170, 64] width 42 height 15
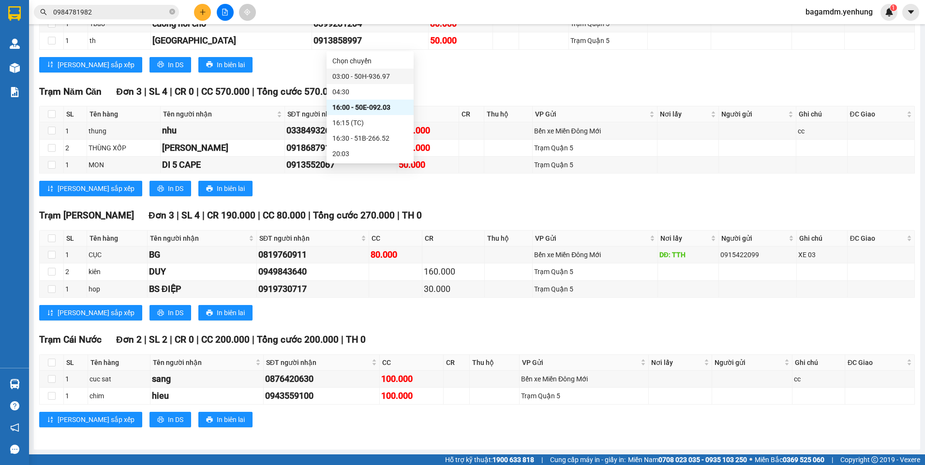
click at [344, 75] on div "03:00 - 50H-936.97" at bounding box center [369, 76] width 75 height 11
